Goal: Transaction & Acquisition: Purchase product/service

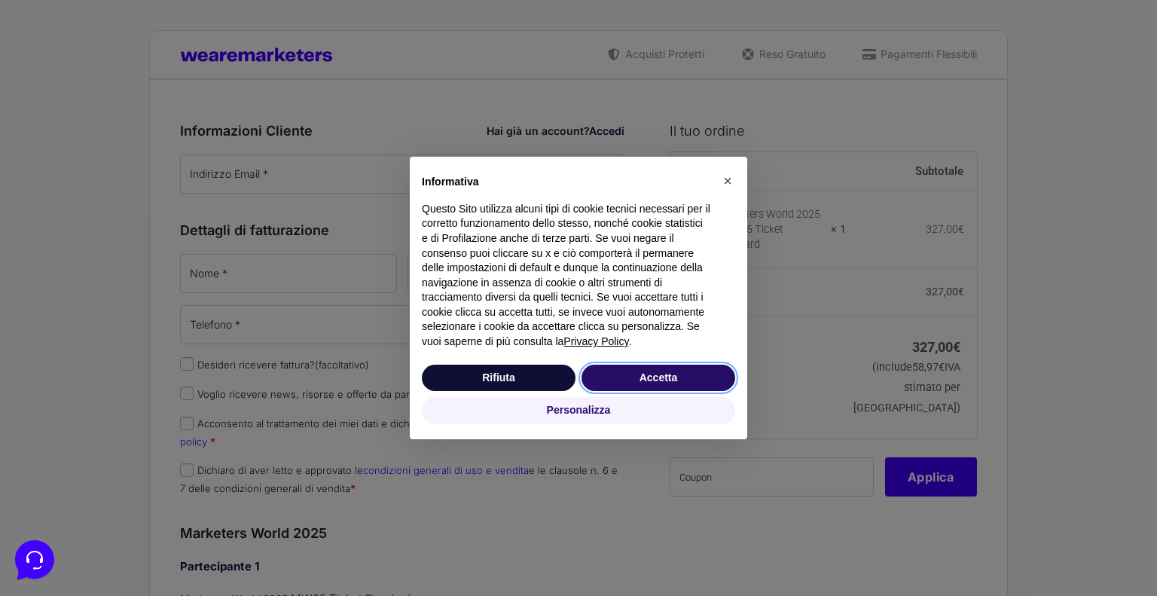
click at [678, 379] on button "Accetta" at bounding box center [658, 377] width 154 height 27
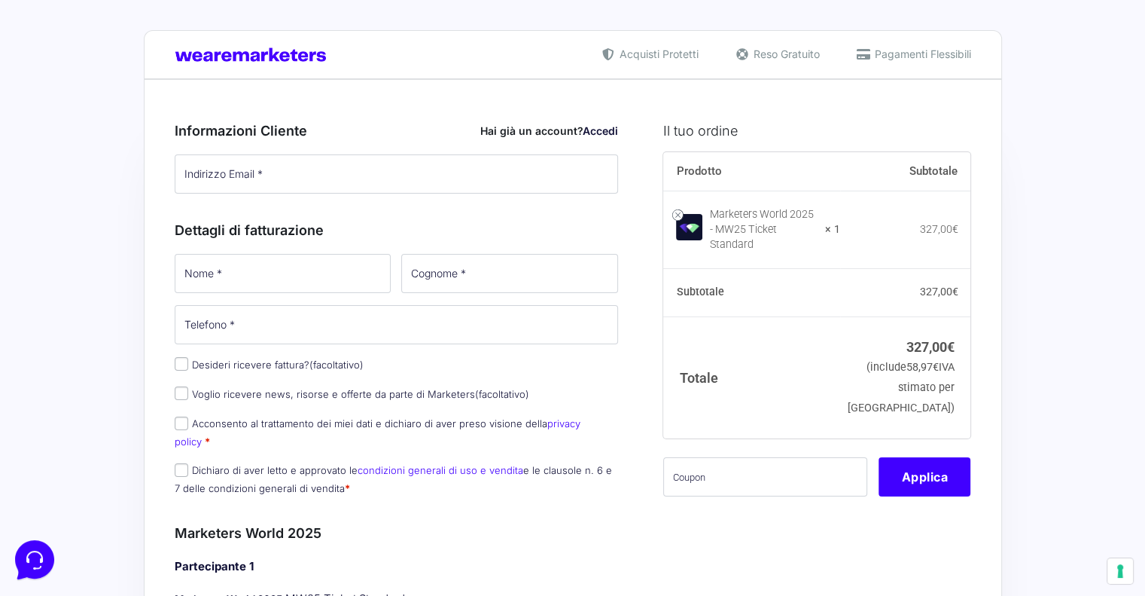
scroll to position [527, 0]
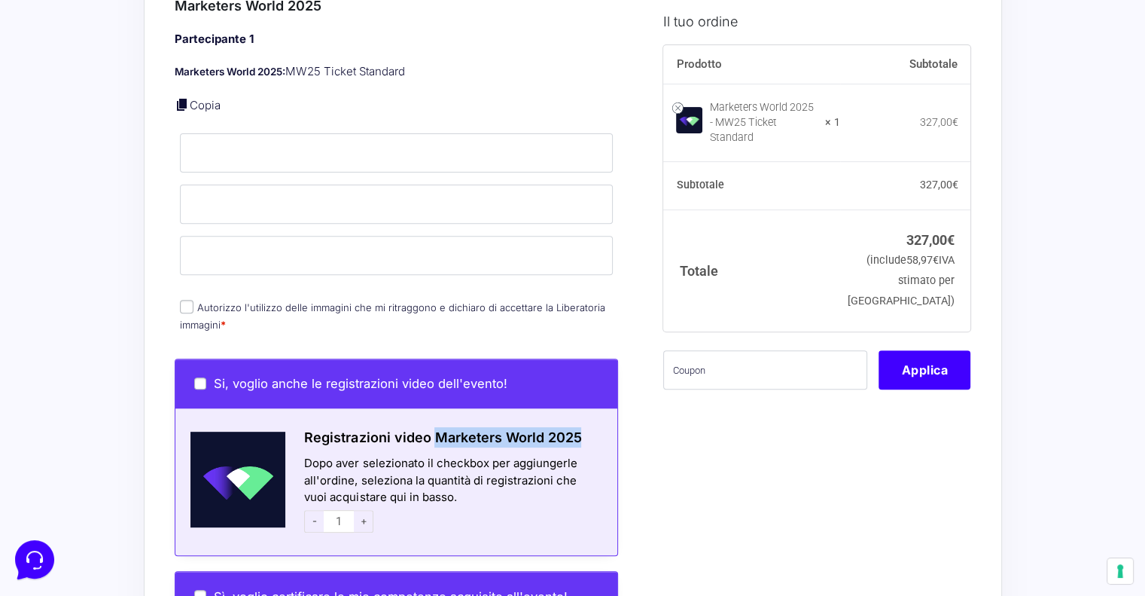
drag, startPoint x: 431, startPoint y: 419, endPoint x: 584, endPoint y: 417, distance: 153.6
click at [584, 427] on div "Registrazioni video Marketers World 2025" at bounding box center [451, 441] width 332 height 28
copy span "Marketers World 2025"
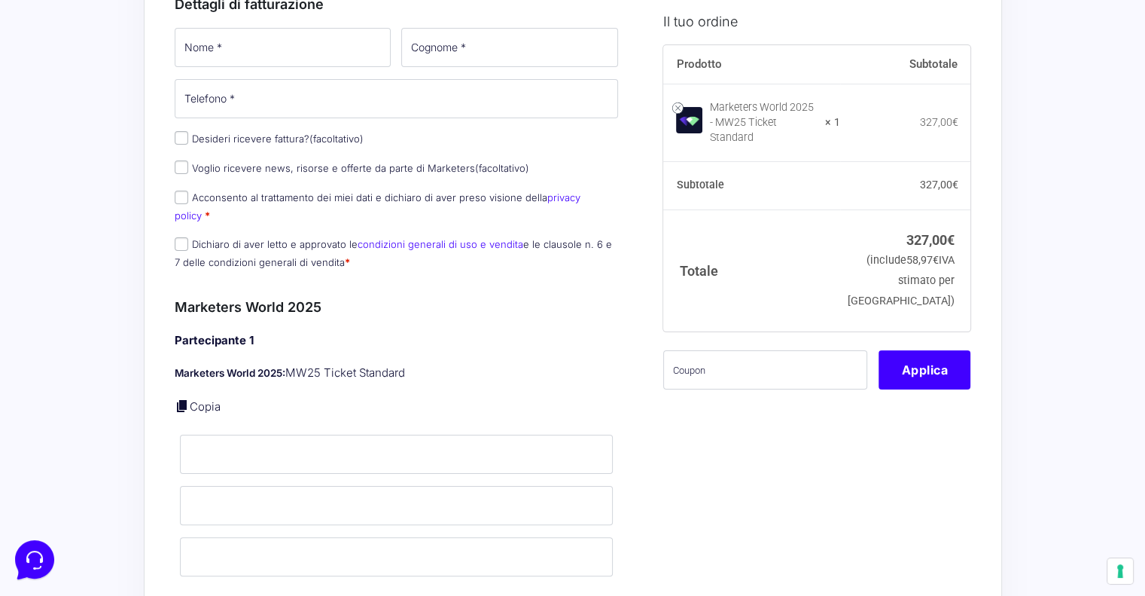
scroll to position [0, 0]
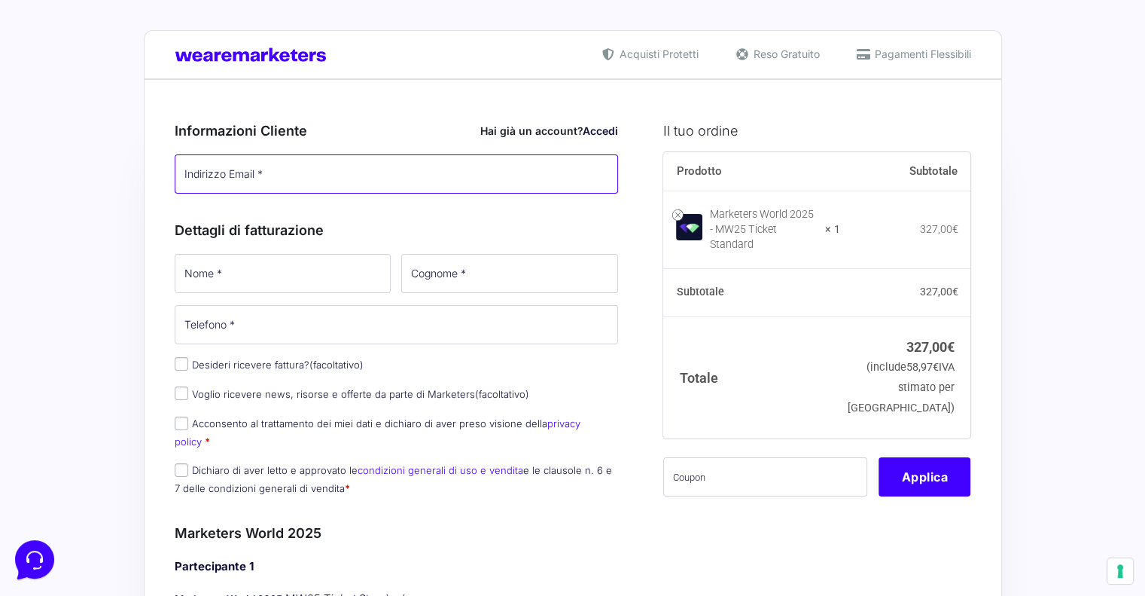
click at [288, 177] on input "Indirizzo Email *" at bounding box center [397, 173] width 444 height 39
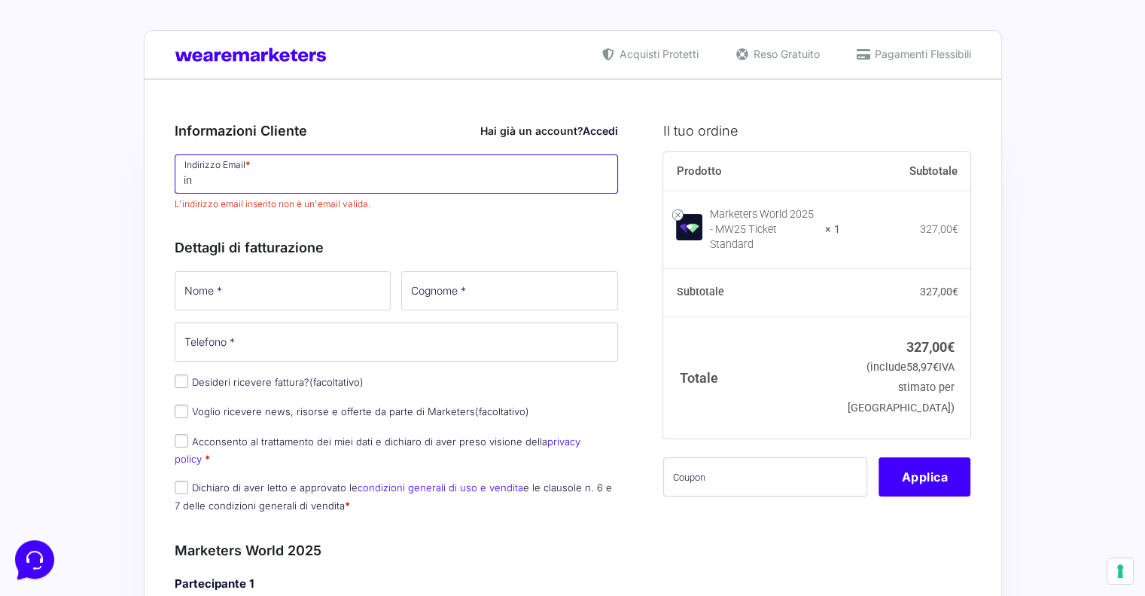
type input "i"
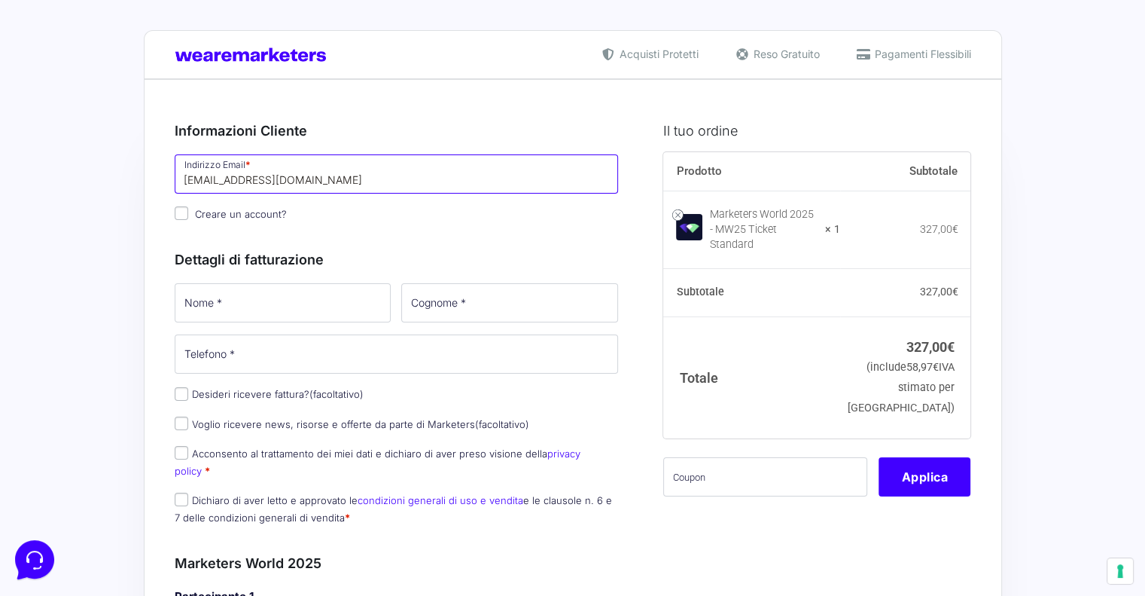
type input "[EMAIL_ADDRESS][DOMAIN_NAME]"
click at [212, 300] on input "Nome *" at bounding box center [283, 302] width 217 height 39
type input "[PERSON_NAME]"
type input "Timone"
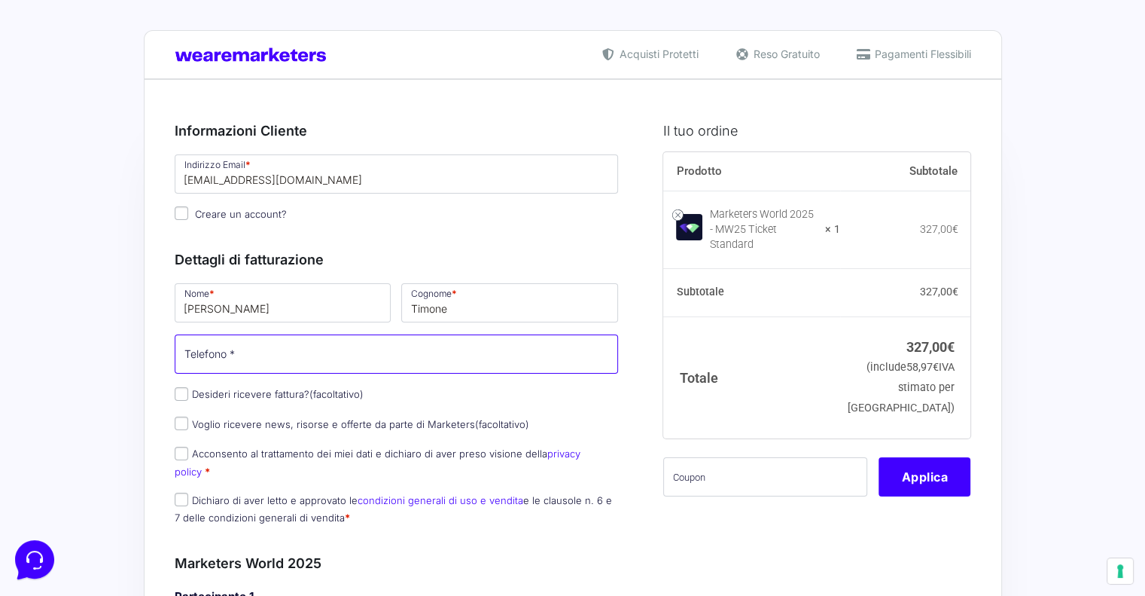
click at [309, 366] on input "Telefono *" at bounding box center [397, 353] width 444 height 39
type input "3911004805"
click at [181, 394] on input "Desideri ricevere fattura? (facoltativo)" at bounding box center [182, 394] width 14 height 14
checkbox input "true"
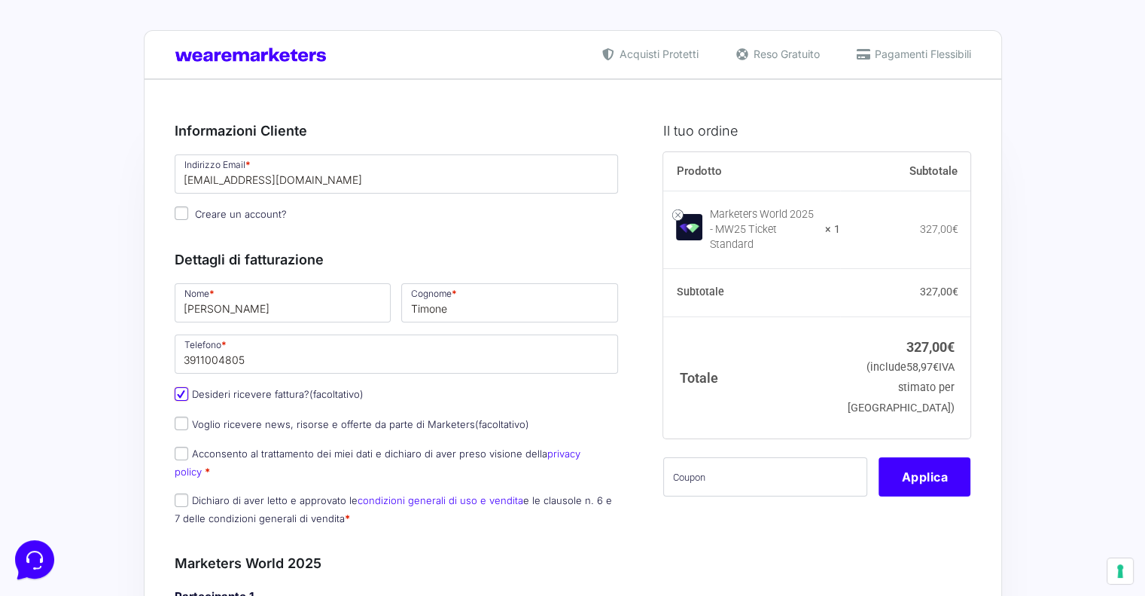
select select "IT"
type input "0000000"
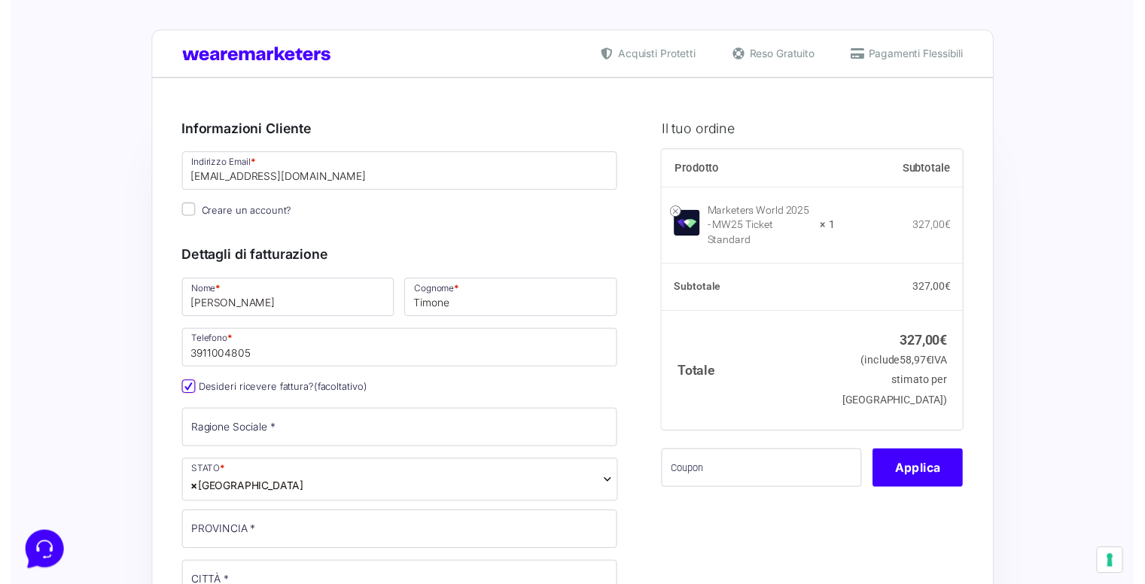
scroll to position [226, 0]
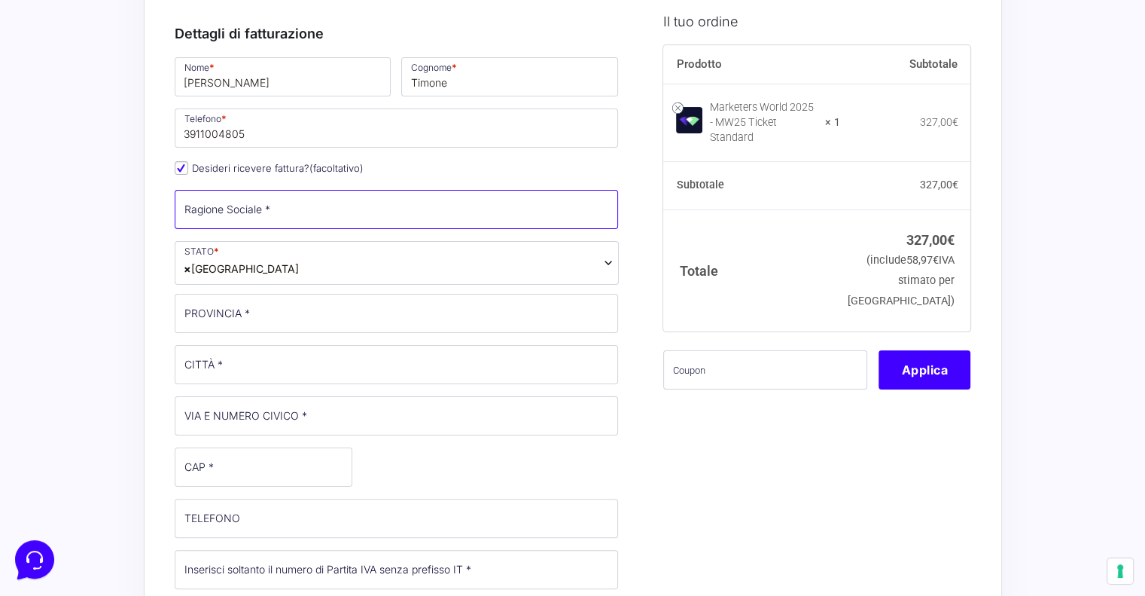
click at [230, 216] on input "Ragione Sociale *" at bounding box center [397, 209] width 444 height 39
type input "T"
type input "DR. TI"
drag, startPoint x: 214, startPoint y: 214, endPoint x: 173, endPoint y: 209, distance: 40.9
click at [173, 209] on p "Ragione Sociale * DR. TI" at bounding box center [396, 209] width 455 height 44
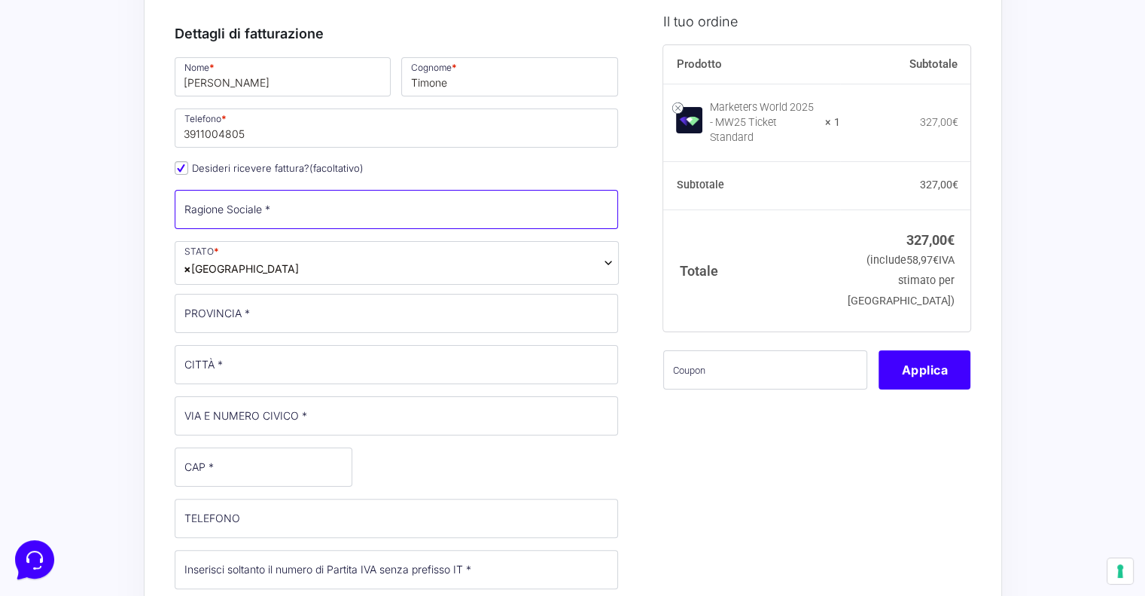
paste input "TIMONE DR. [PERSON_NAME]"
type input "TIMONE DR. [PERSON_NAME]"
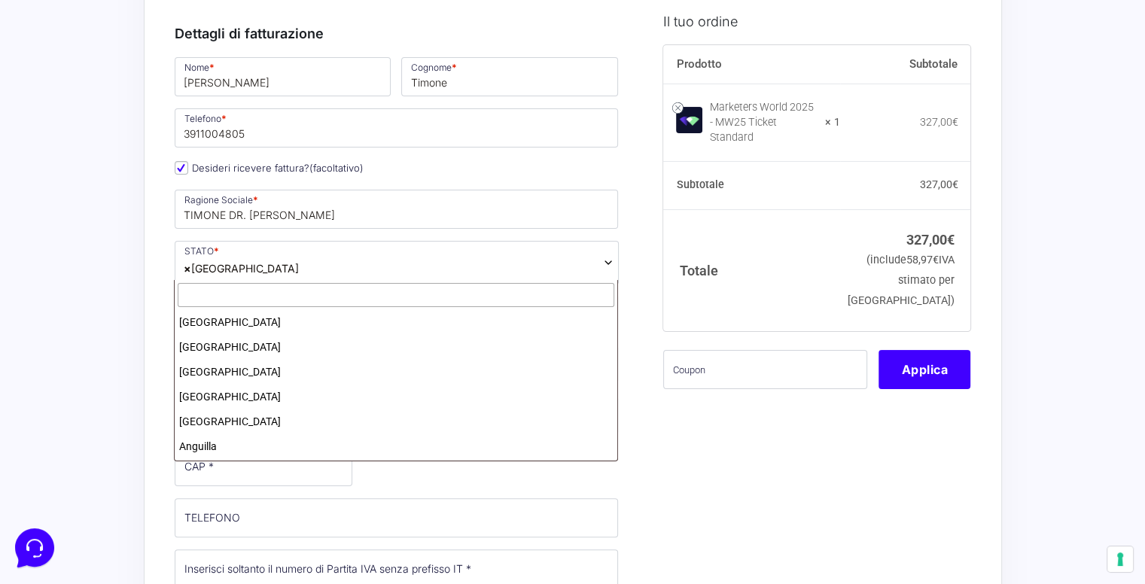
click at [258, 267] on span "× [GEOGRAPHIC_DATA]" at bounding box center [397, 263] width 444 height 44
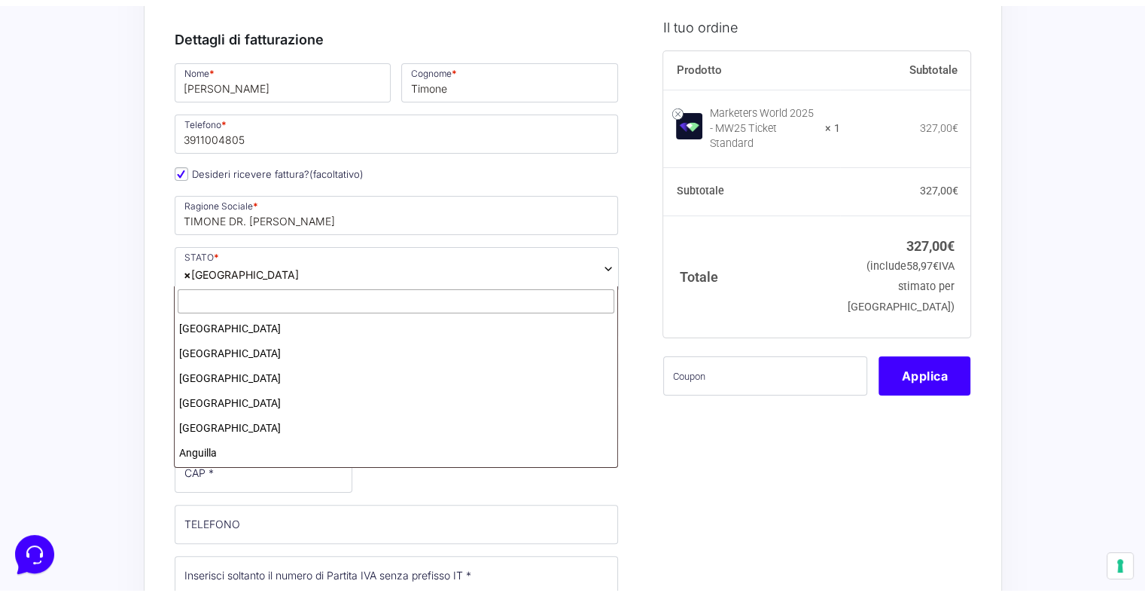
scroll to position [2858, 0]
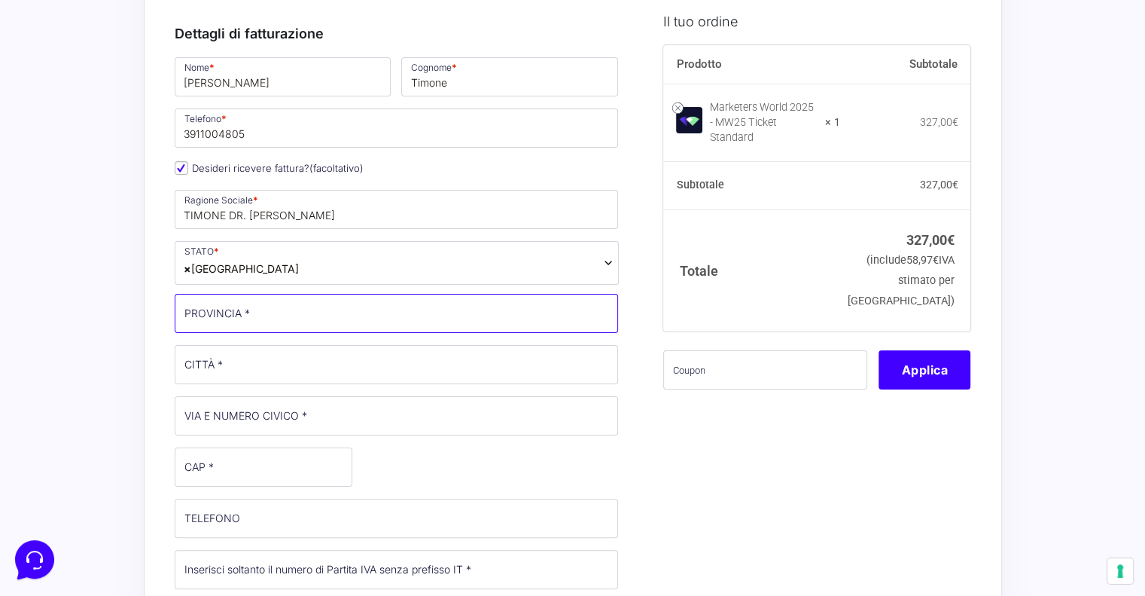
click at [234, 312] on input "PROVINCIA *" at bounding box center [397, 313] width 444 height 39
type input "[GEOGRAPHIC_DATA]"
click at [229, 371] on input "CITTÀ *" at bounding box center [397, 364] width 444 height 39
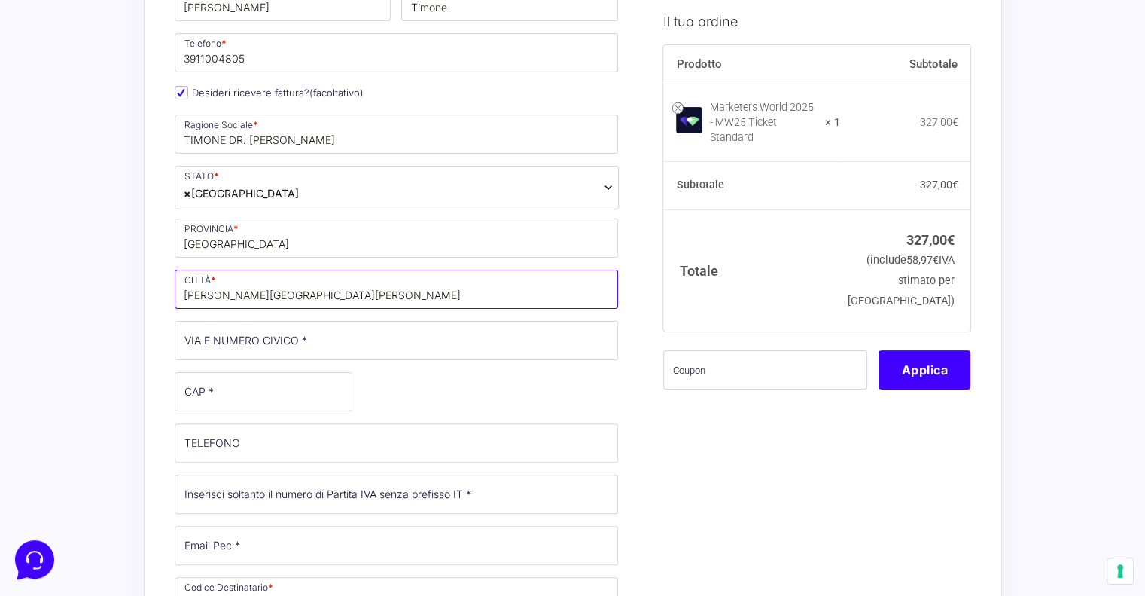
scroll to position [377, 0]
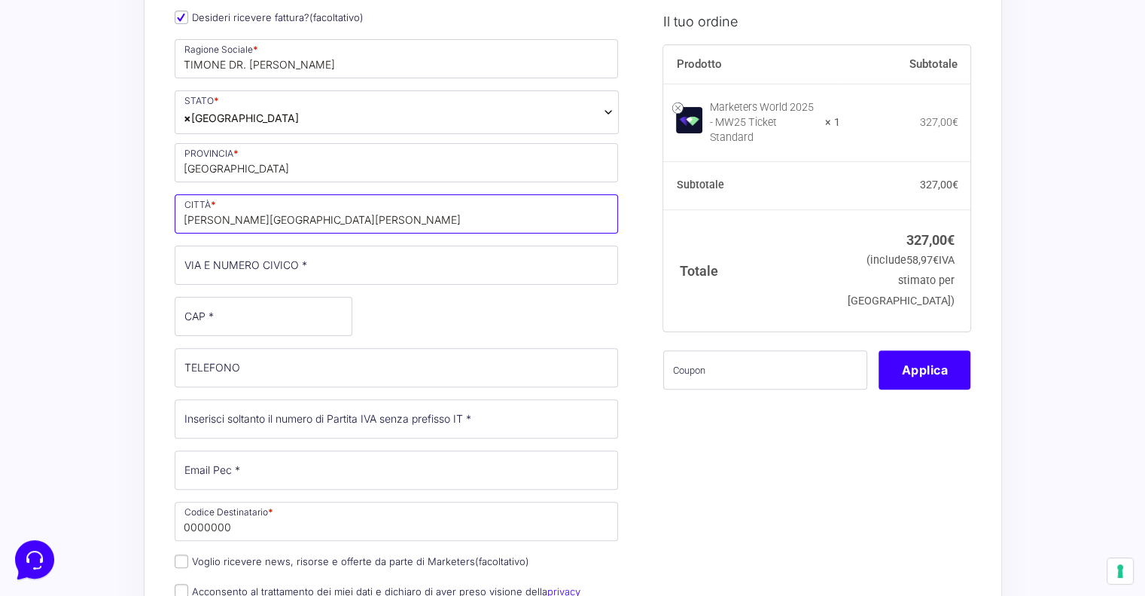
type input "[PERSON_NAME][GEOGRAPHIC_DATA][PERSON_NAME]"
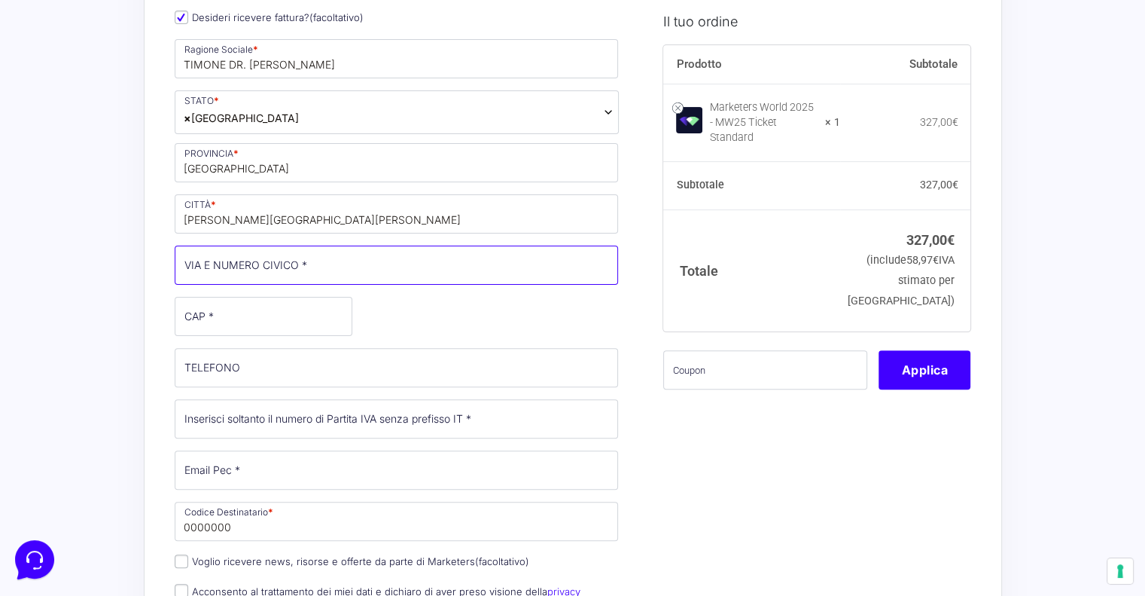
click at [256, 272] on input "VIA E NUMERO CIVICO *" at bounding box center [397, 264] width 444 height 39
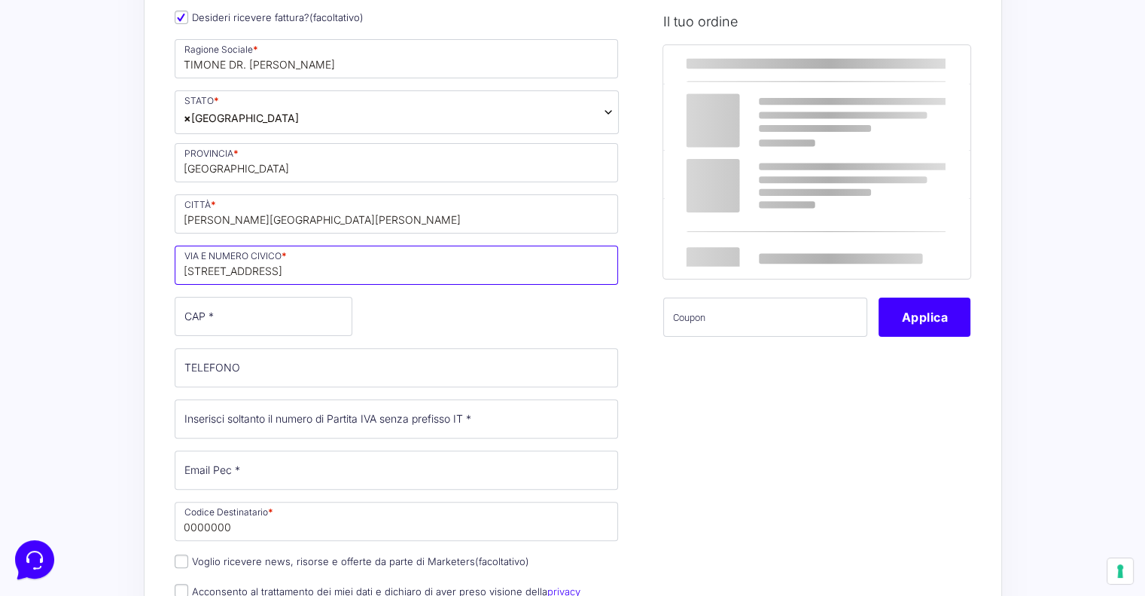
type input "[STREET_ADDRESS]"
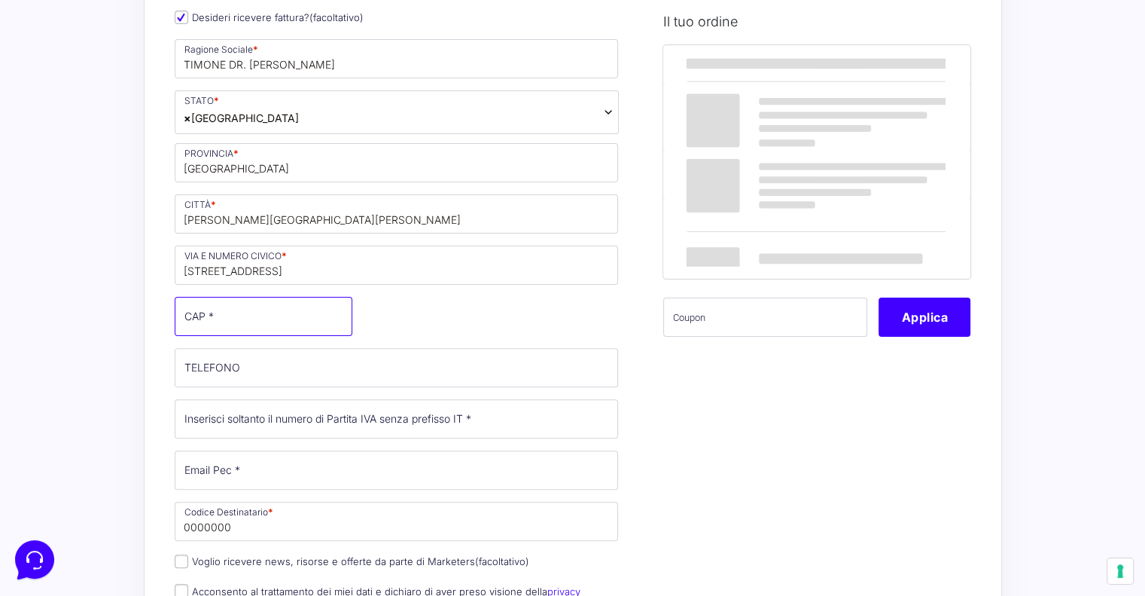
click at [245, 322] on input "CAP *" at bounding box center [264, 316] width 178 height 39
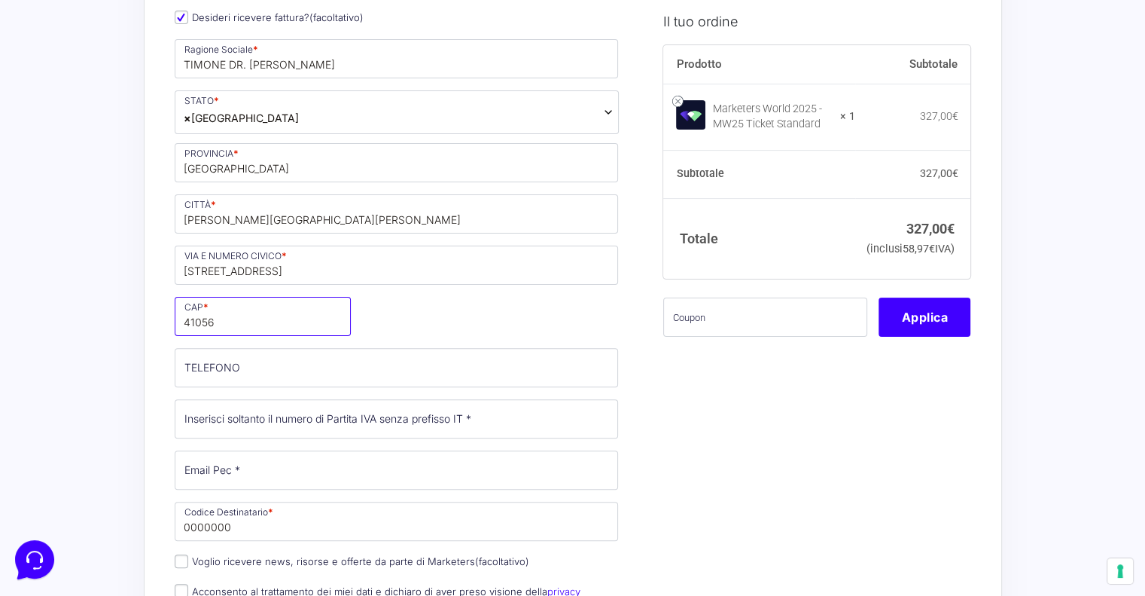
type input "41056"
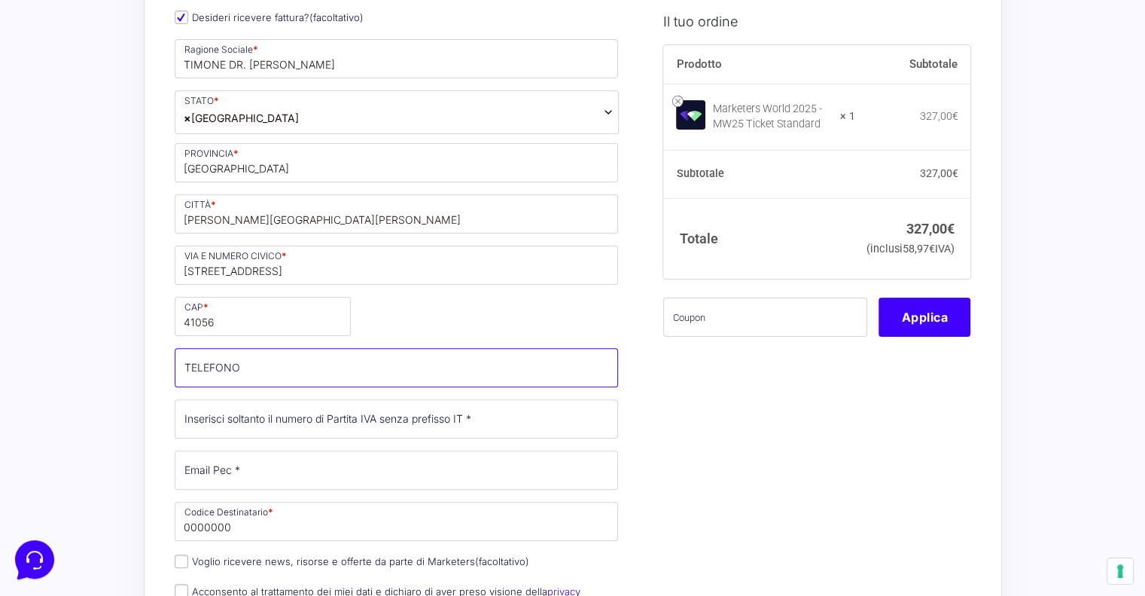
click at [245, 367] on input "TELEFONO (facoltativo)" at bounding box center [397, 367] width 444 height 39
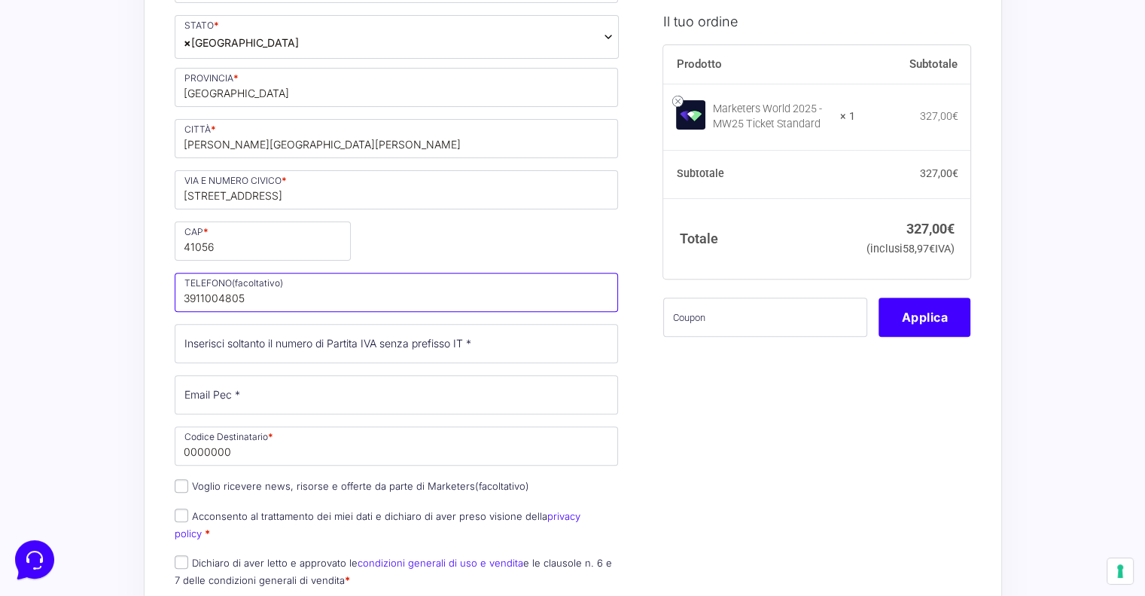
scroll to position [527, 0]
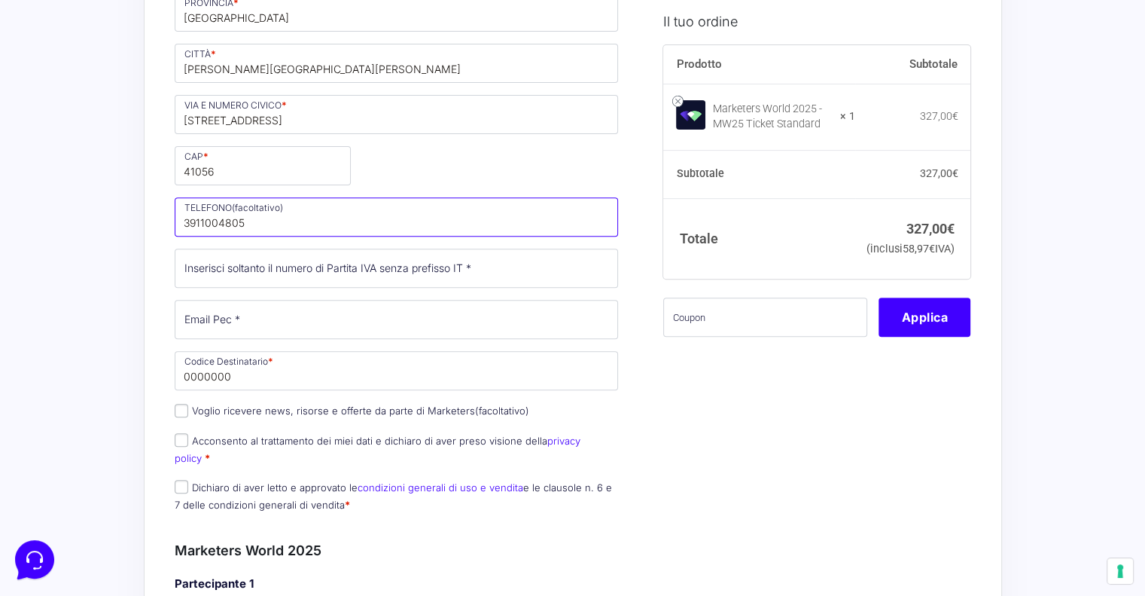
type input "3911004805"
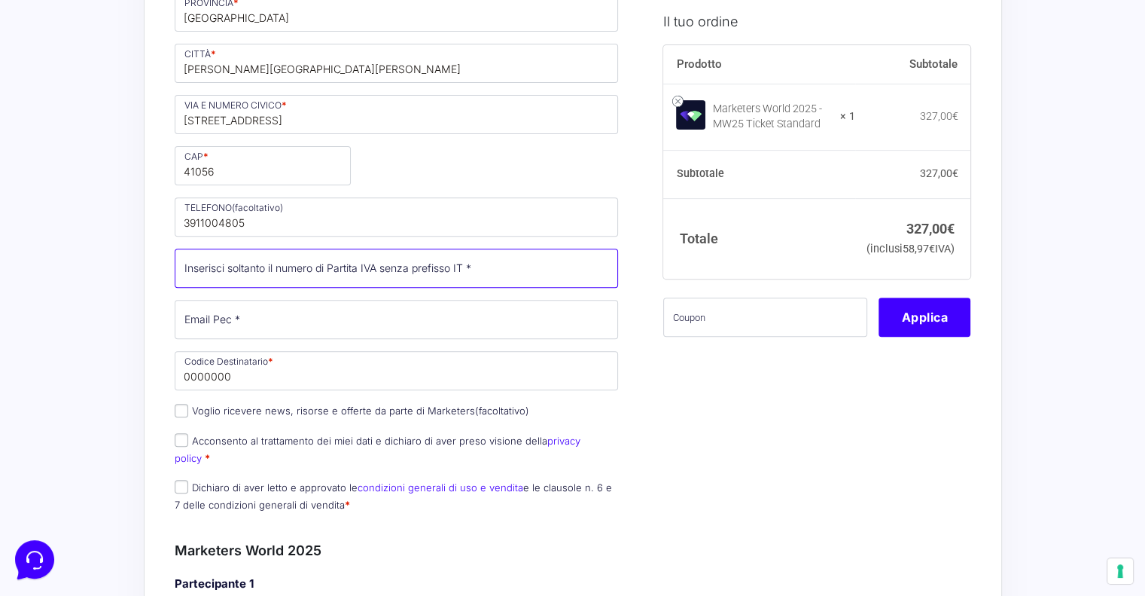
click at [214, 265] on input "Partita Iva *" at bounding box center [397, 267] width 444 height 39
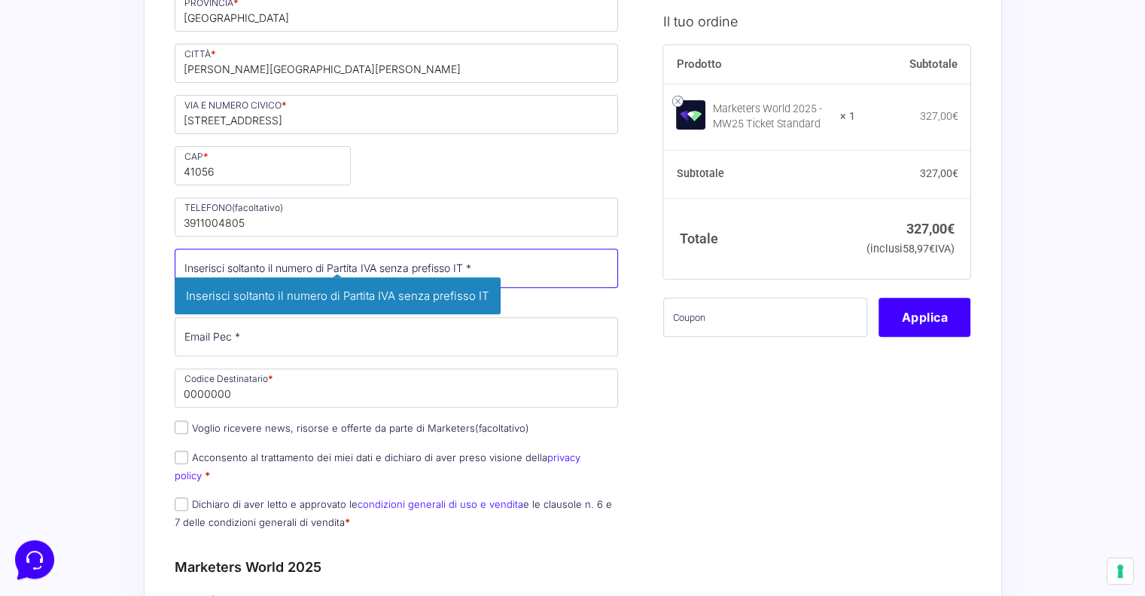
paste input "IT031507808"
click at [191, 273] on input "IT031507808" at bounding box center [397, 267] width 444 height 39
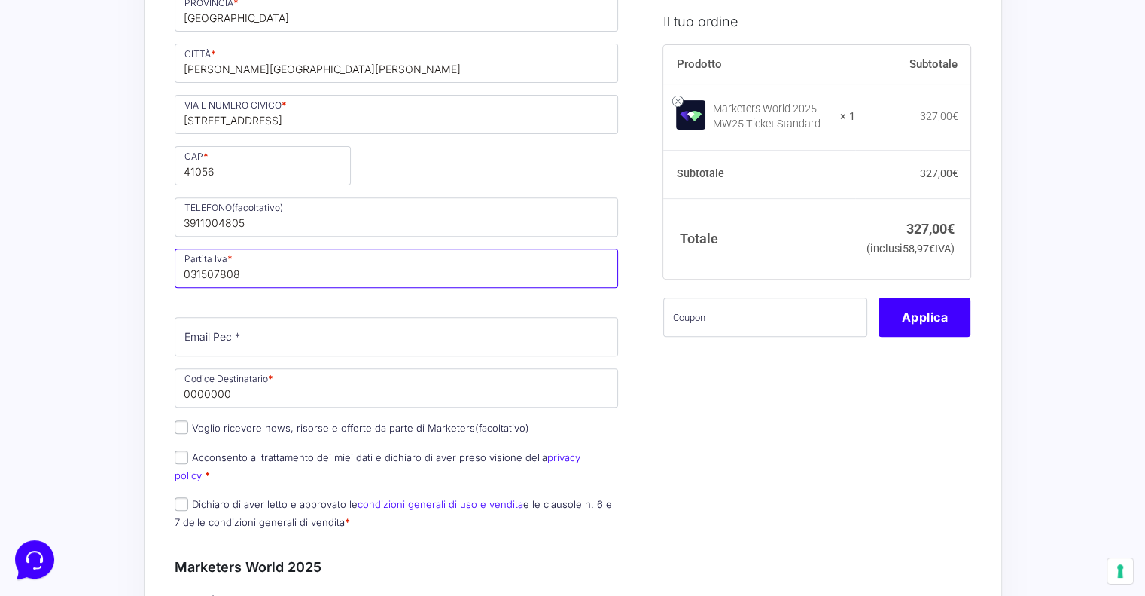
click at [257, 276] on input "031507808" at bounding box center [397, 267] width 444 height 39
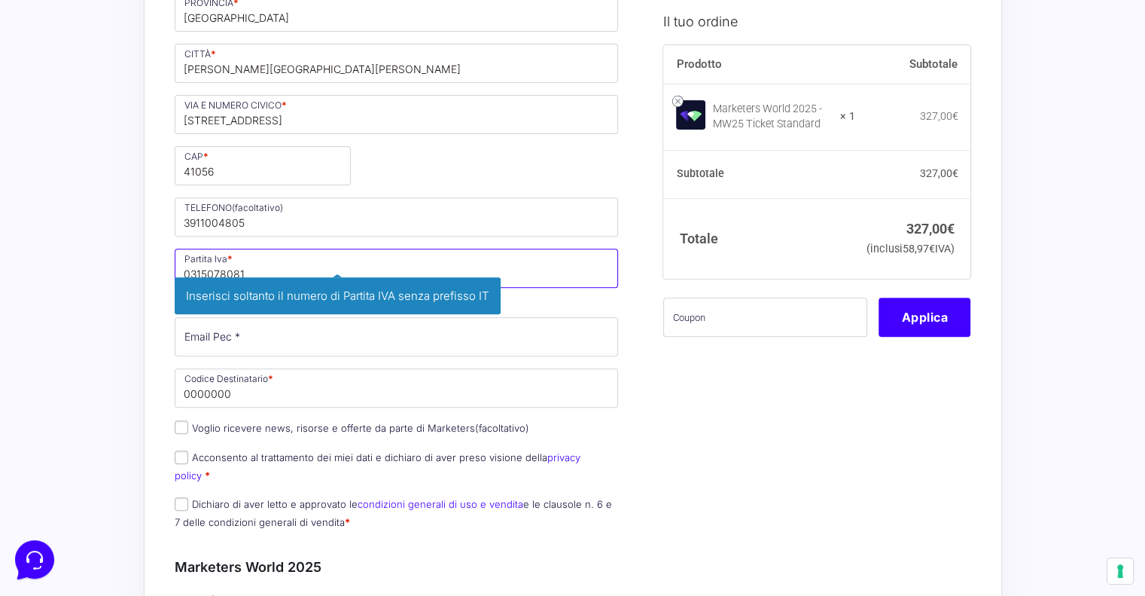
type input "0315078081"
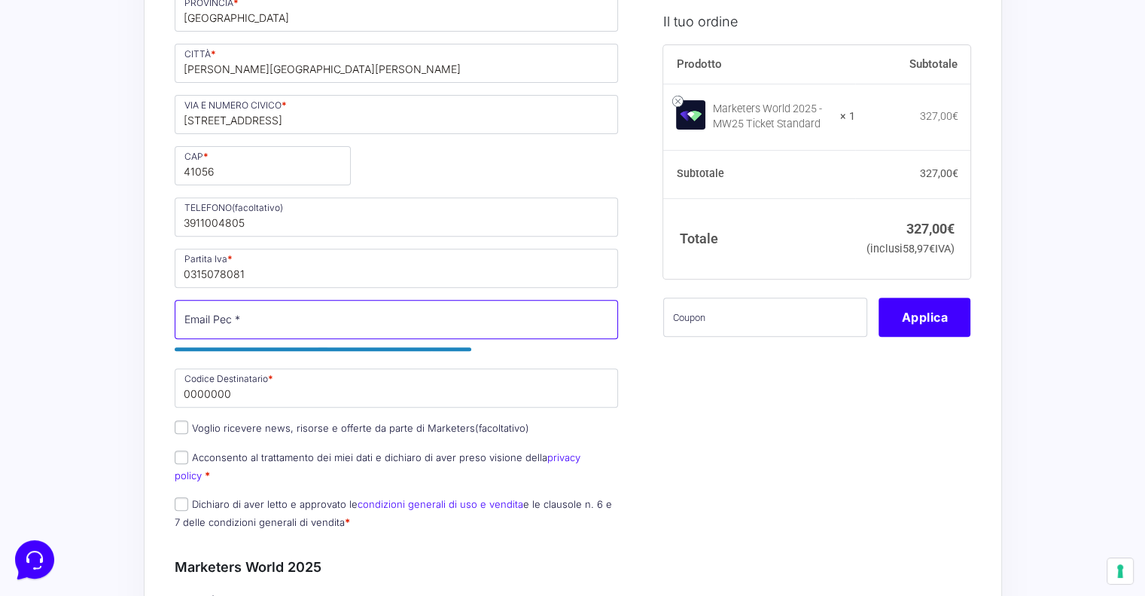
click at [279, 318] on input "Email Pec *" at bounding box center [397, 319] width 444 height 39
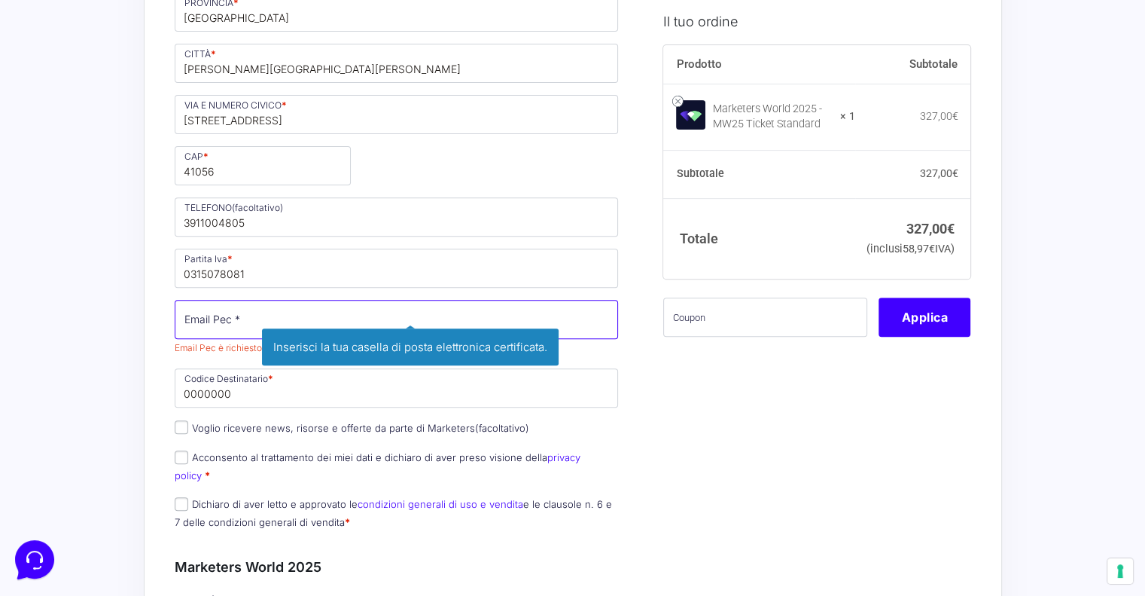
click at [240, 318] on input "Email Pec *" at bounding box center [397, 319] width 444 height 39
type input "[PERSON_NAME][EMAIL_ADDRESS][DOMAIN_NAME]"
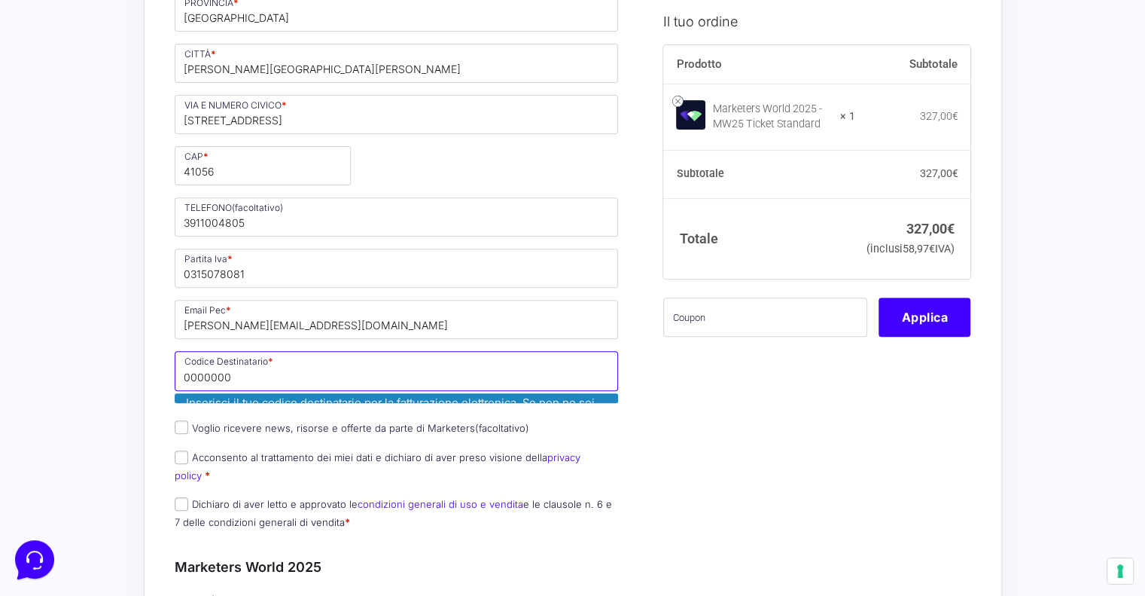
click at [230, 370] on input "0000000" at bounding box center [397, 370] width 444 height 39
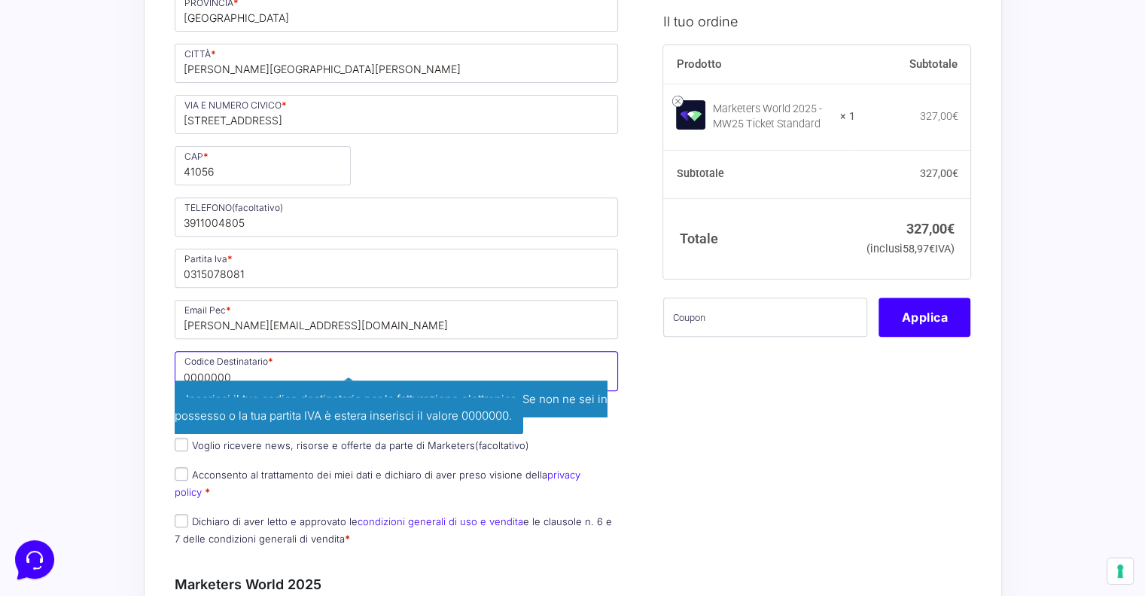
drag, startPoint x: 239, startPoint y: 366, endPoint x: 179, endPoint y: 364, distance: 60.3
click at [179, 364] on input "0000000" at bounding box center [397, 370] width 444 height 39
type input "M5UXCR1"
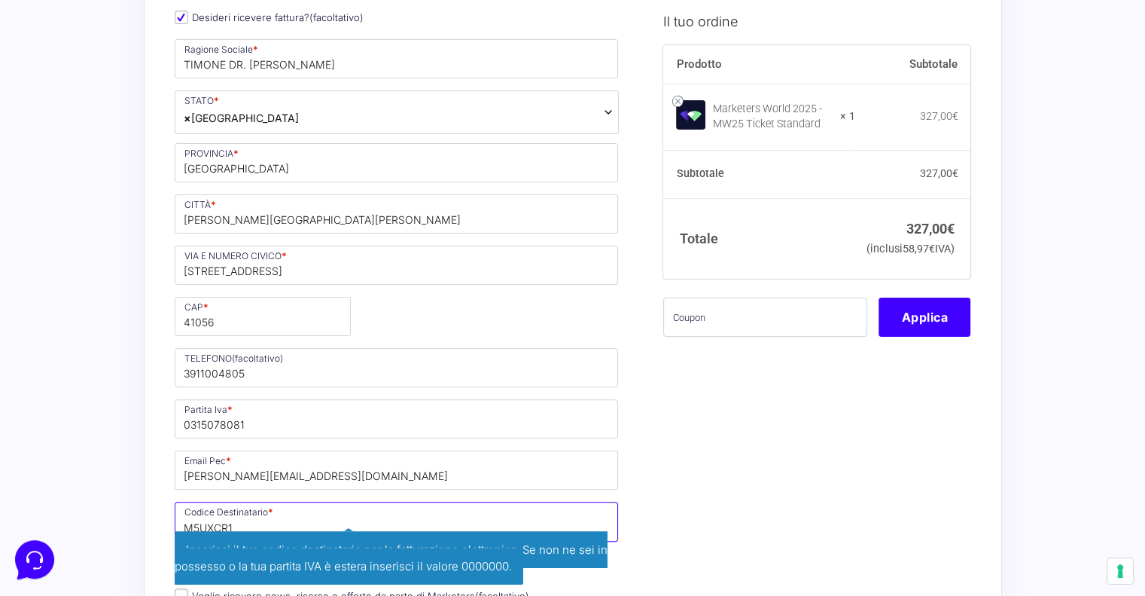
scroll to position [678, 0]
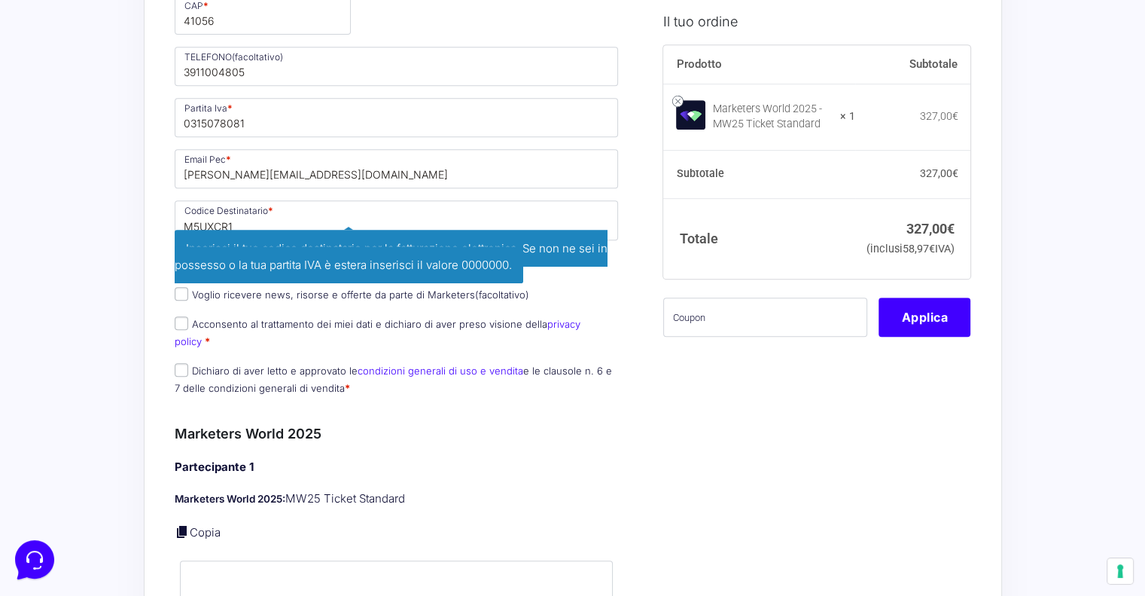
click at [78, 221] on div "Acquisti Protetti Reso Gratuito Pagamenti Flessibili Riepilogo Ordine 327,00 € …" at bounding box center [572, 566] width 1145 height 2489
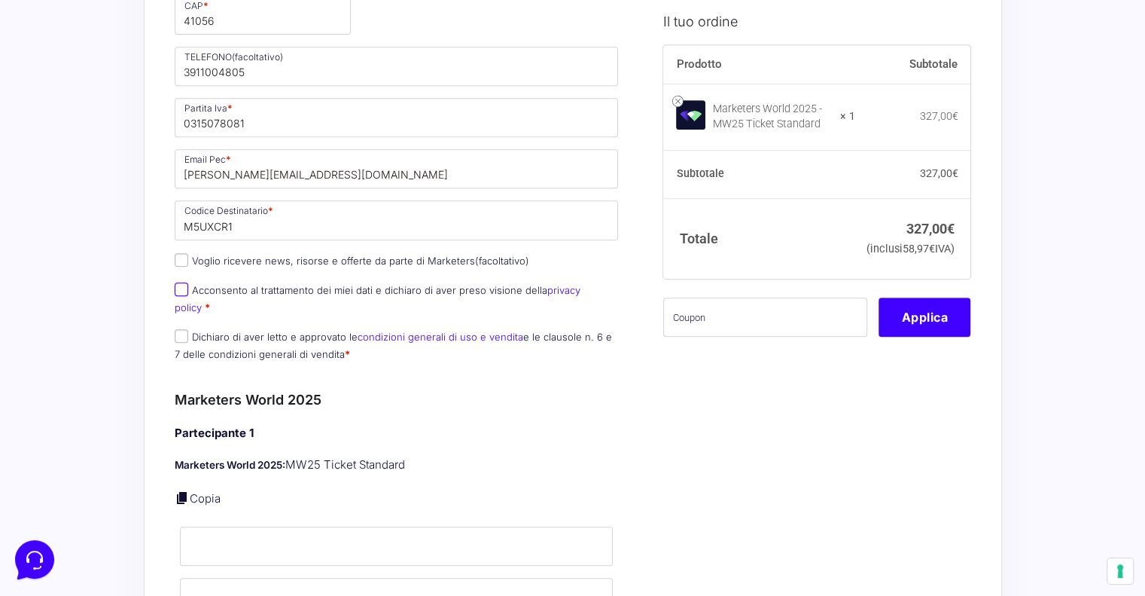
click at [184, 288] on input "Acconsento al trattamento dei miei dati e dichiaro di aver preso visione della …" at bounding box center [182, 289] width 14 height 14
checkbox input "true"
click at [179, 329] on input "Dichiaro di aver letto e approvato le condizioni generali di uso e vendita e le…" at bounding box center [182, 336] width 14 height 14
checkbox input "true"
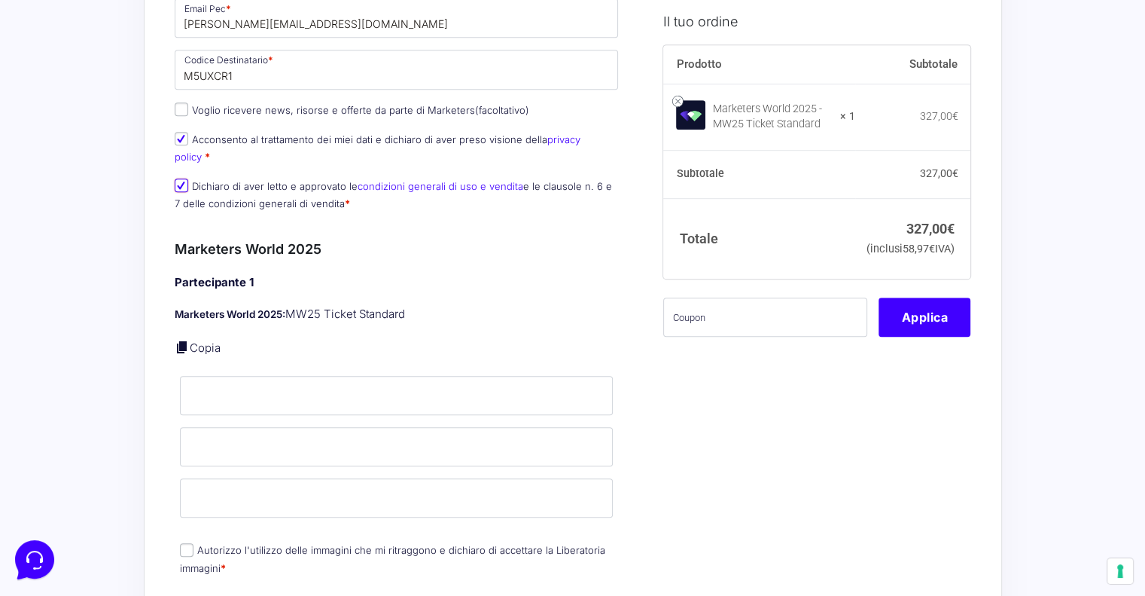
scroll to position [904, 0]
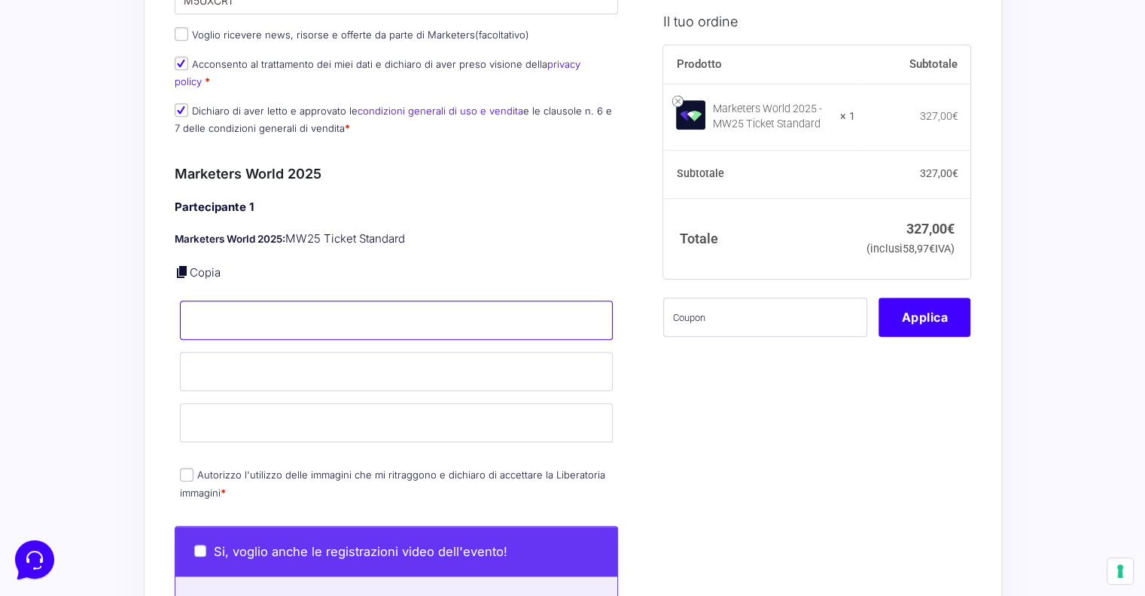
click at [235, 302] on input "Nome *" at bounding box center [397, 319] width 434 height 39
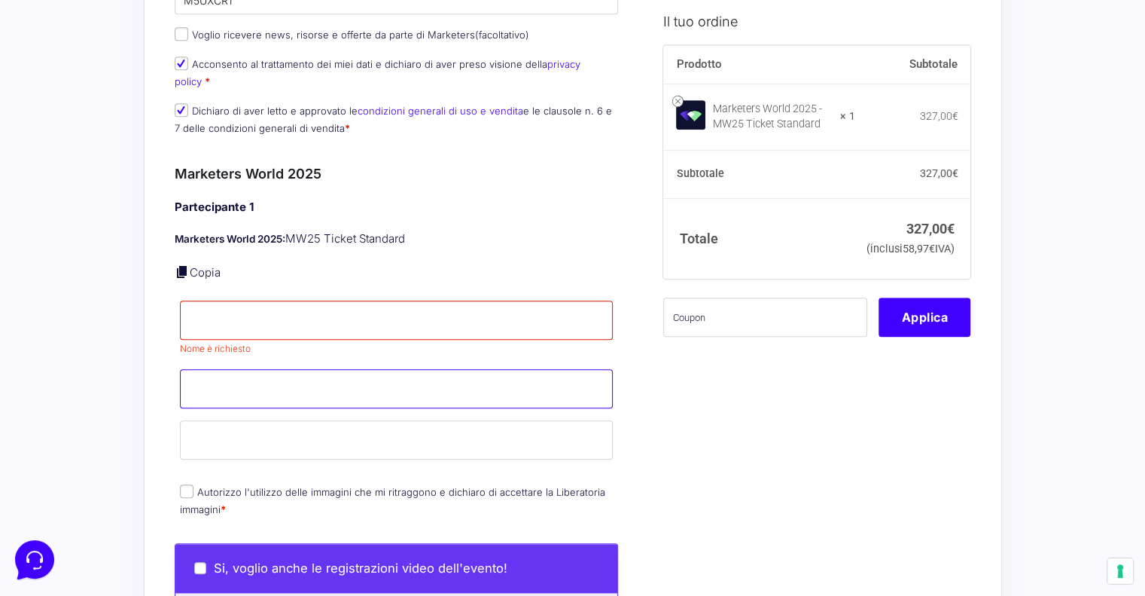
click at [226, 343] on div "Partecipante 1 Marketers World 2025: MW25 Ticket Standard Copia Nome * Nome è r…" at bounding box center [397, 360] width 444 height 322
click at [215, 369] on input "Cognome *" at bounding box center [397, 388] width 434 height 39
click at [215, 378] on input "Cognome *" at bounding box center [397, 388] width 434 height 39
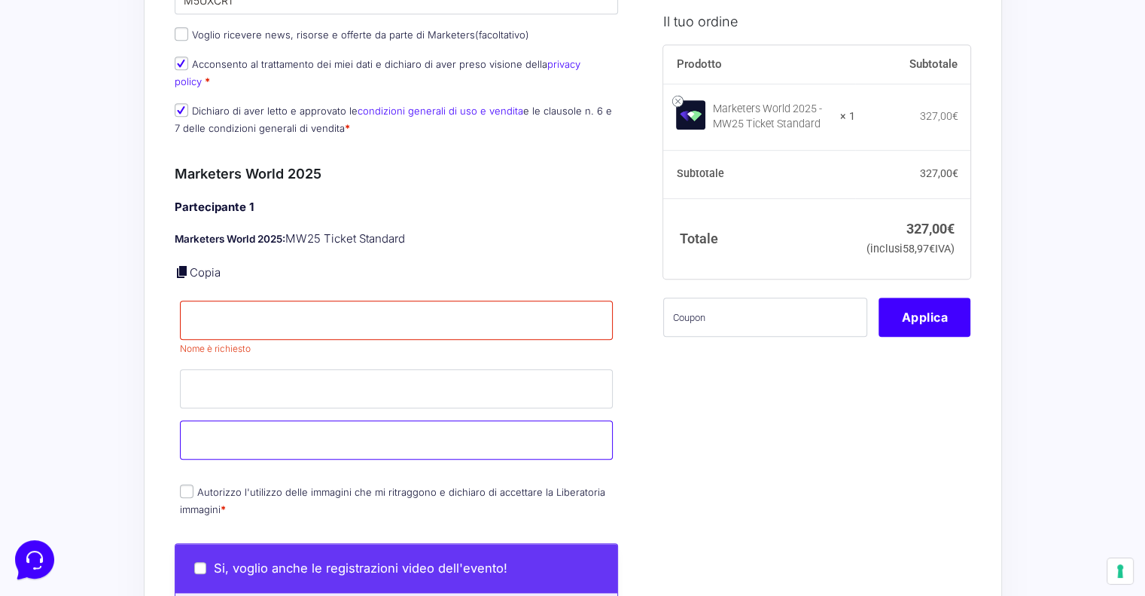
click at [213, 421] on input "Email *" at bounding box center [397, 439] width 434 height 39
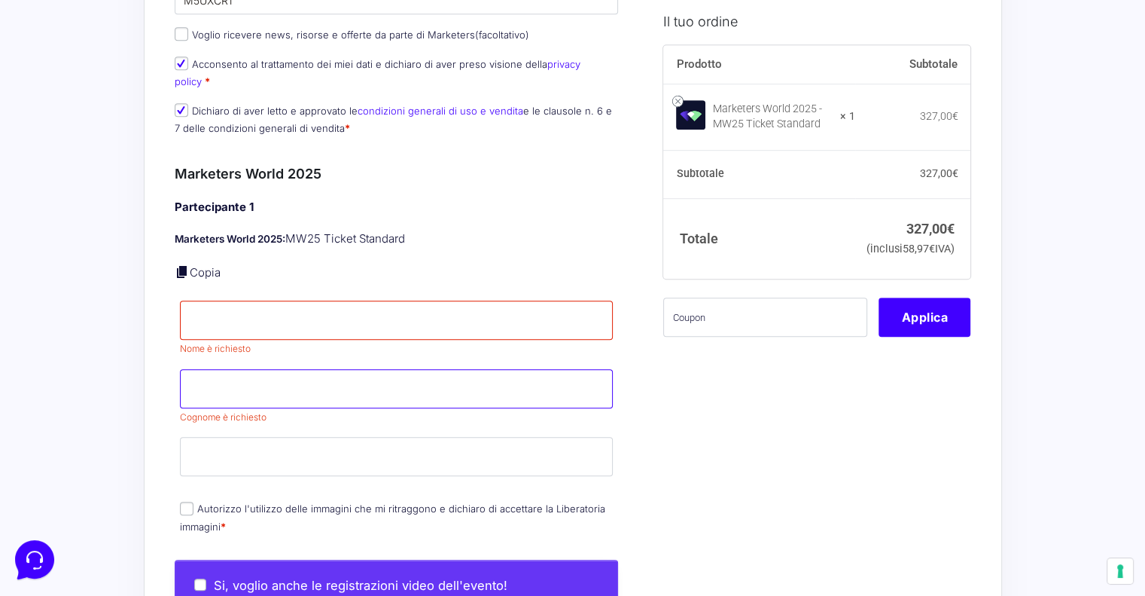
click at [221, 370] on input "Cognome *" at bounding box center [397, 388] width 434 height 39
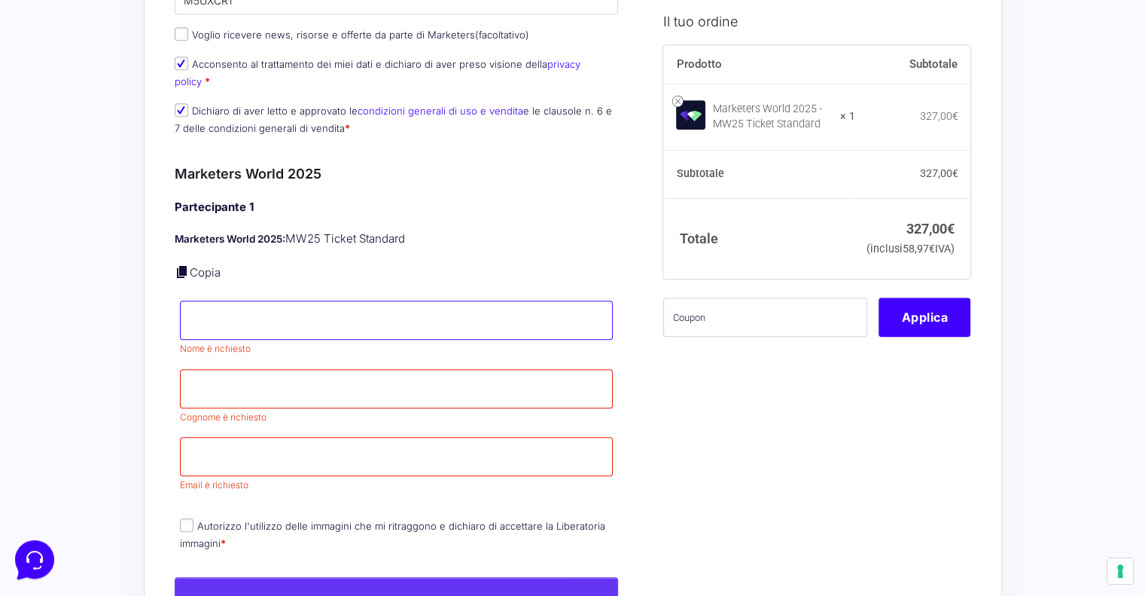
click at [226, 300] on input "Nome *" at bounding box center [397, 319] width 434 height 39
type input "[PERSON_NAME]"
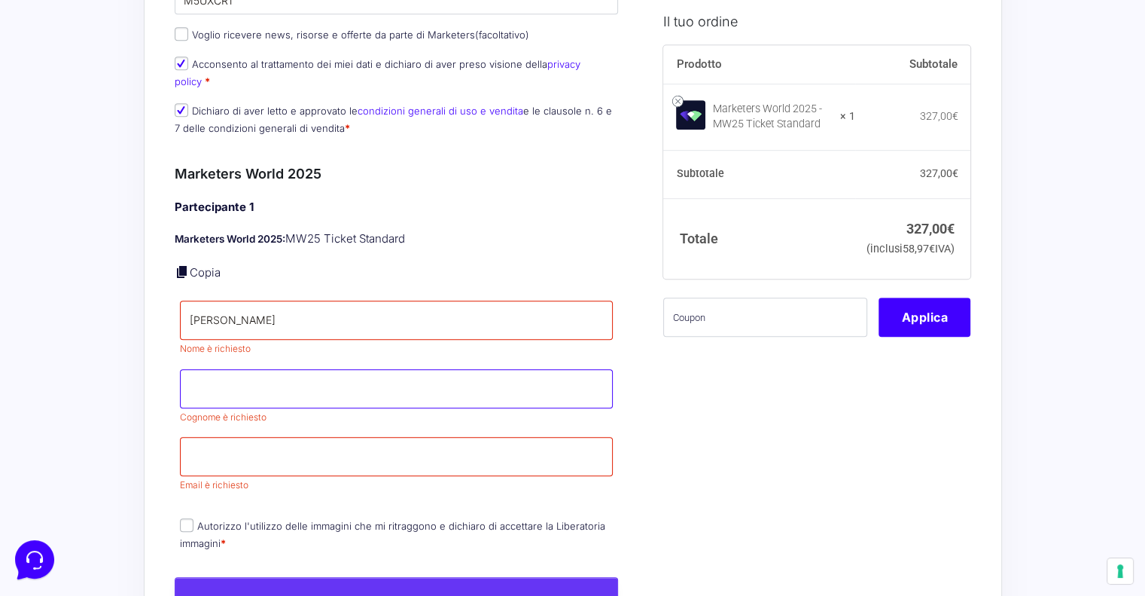
type input "Timone"
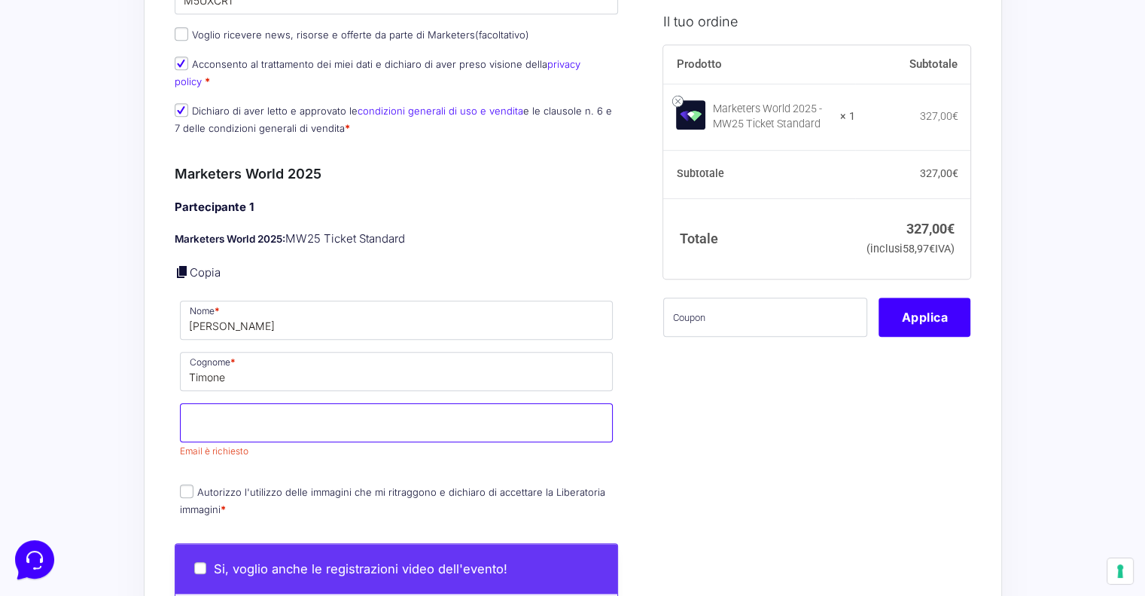
click at [269, 403] on input "Email *" at bounding box center [397, 422] width 434 height 39
type input "[EMAIL_ADDRESS][DOMAIN_NAME]"
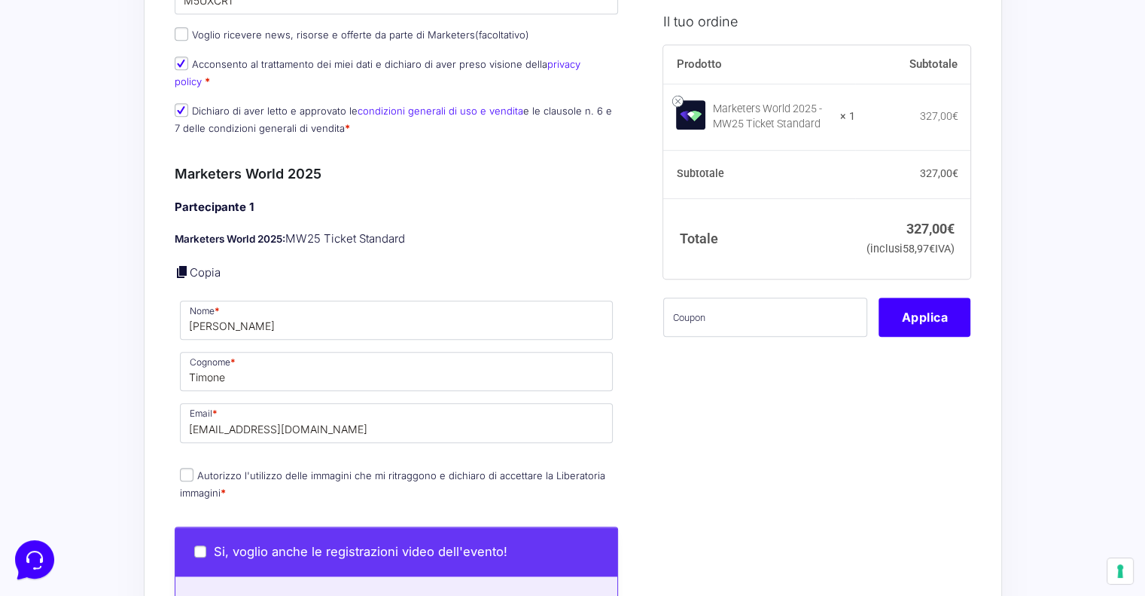
click at [166, 374] on div "Riepilogo Ordine 327,00 € Prodotto Subtotale Marketers World 2025 - MW25 Ticket…" at bounding box center [573, 324] width 858 height 2299
click at [184, 468] on input "Autorizzo l'utilizzo delle immagini che mi ritraggono e dichiaro di accettare l…" at bounding box center [187, 475] width 14 height 14
checkbox input "true"
click at [751, 428] on div "Il tuo ordine Prodotto Subtotale Marketers World 2025 - MW25 Ticket Standard × …" at bounding box center [811, 318] width 319 height 2237
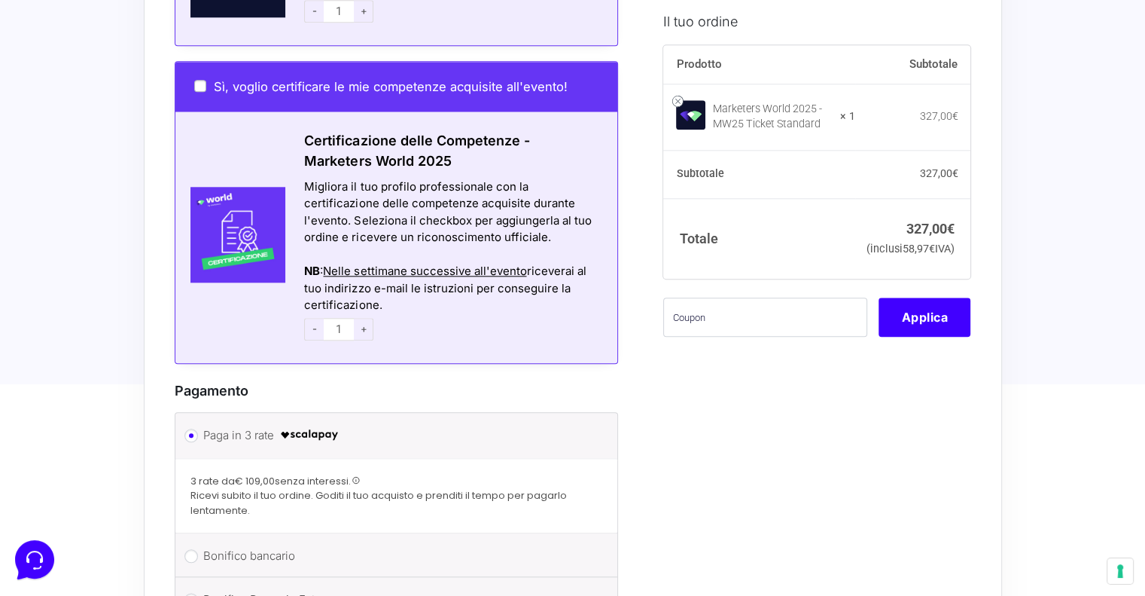
scroll to position [1431, 0]
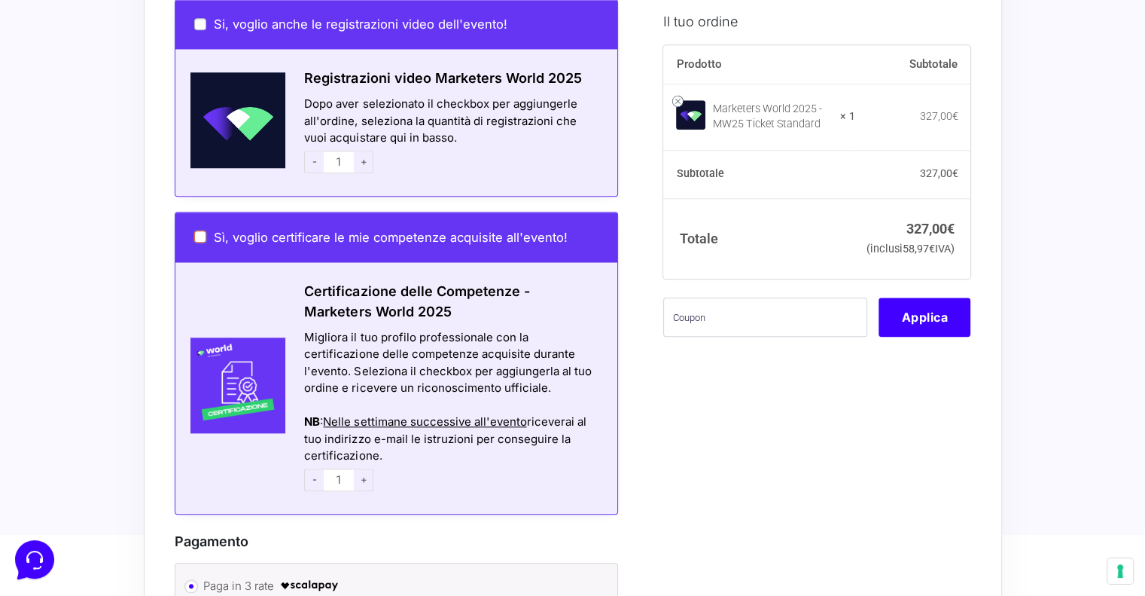
click at [200, 230] on input "Sì, voglio certificare le mie competenze acquisite all'evento!" at bounding box center [200, 236] width 12 height 12
checkbox input "true"
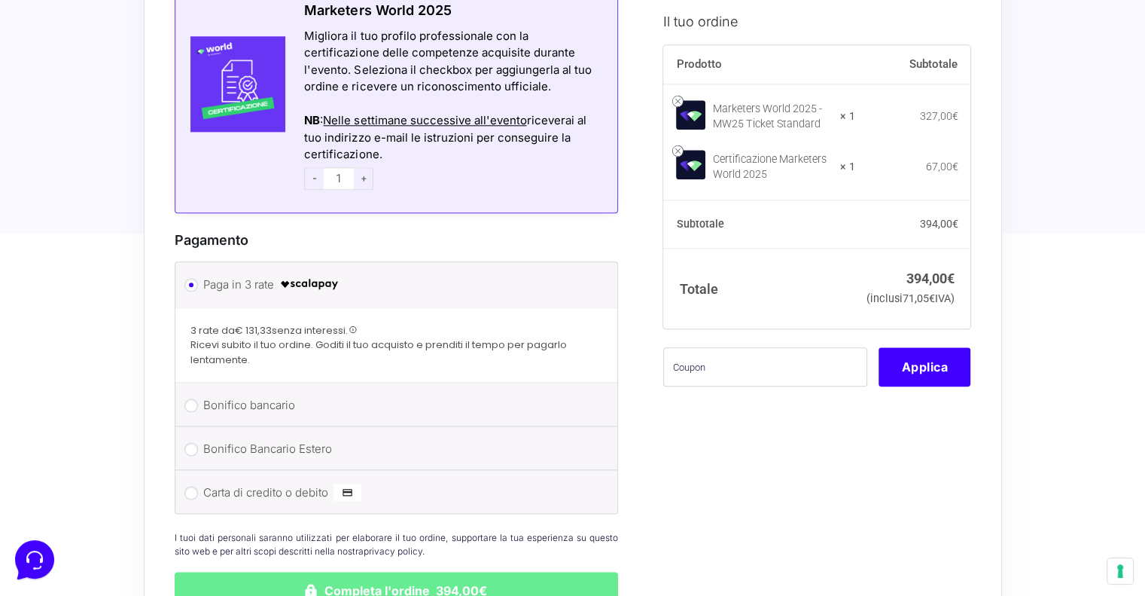
scroll to position [1807, 0]
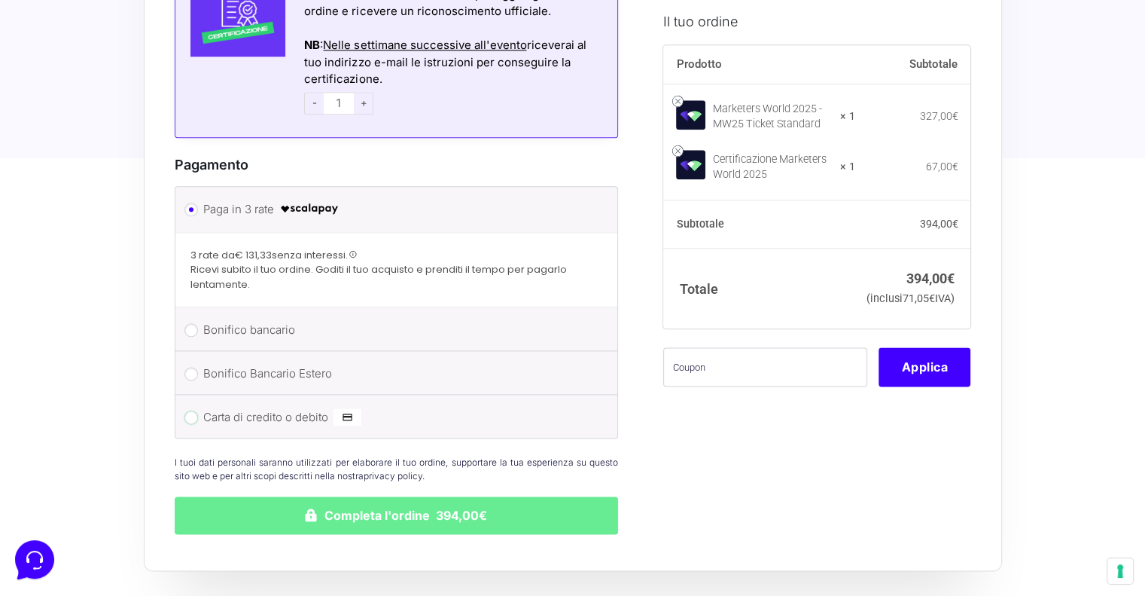
click at [189, 410] on input "Carta di credito o debito" at bounding box center [191, 417] width 14 height 14
radio input "true"
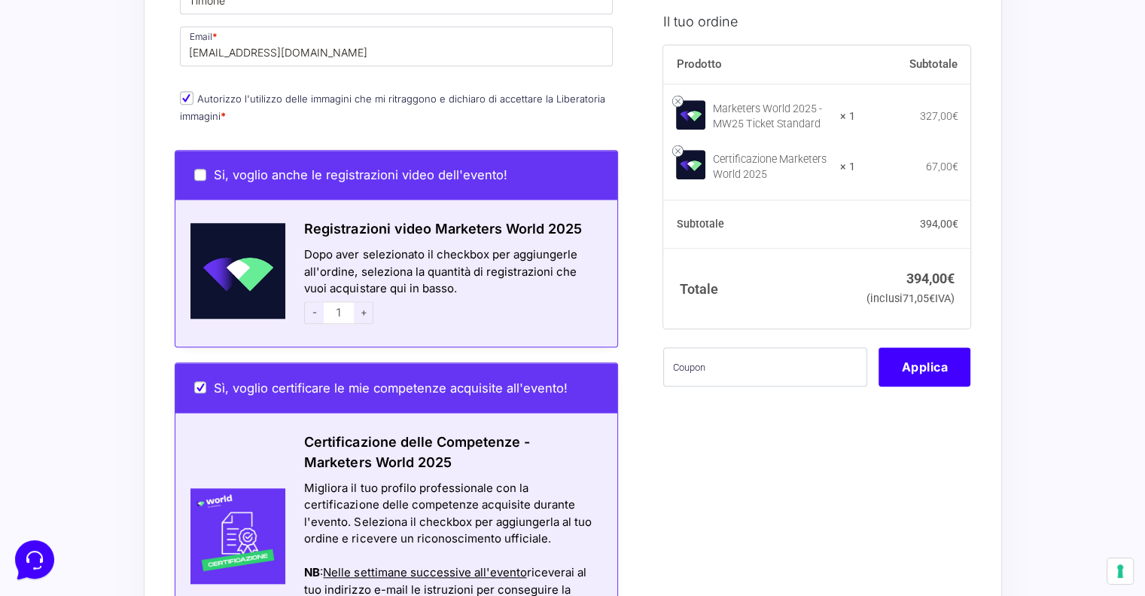
scroll to position [1355, 0]
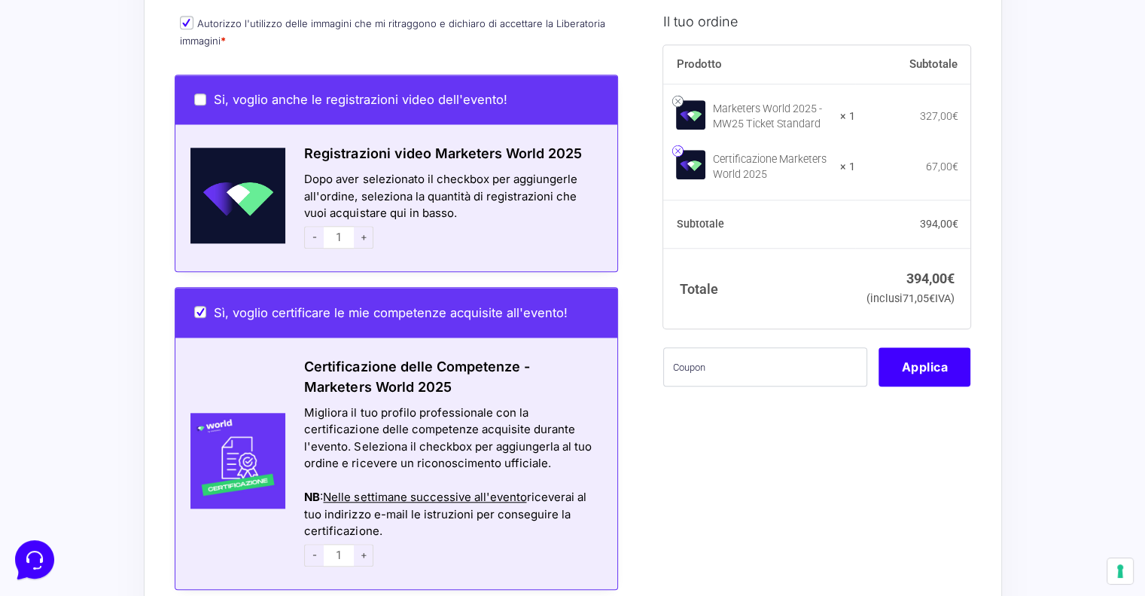
click at [677, 153] on link at bounding box center [677, 151] width 11 height 11
click at [196, 306] on input "Sì, voglio certificare le mie competenze acquisite all'evento!" at bounding box center [200, 312] width 12 height 12
checkbox input "false"
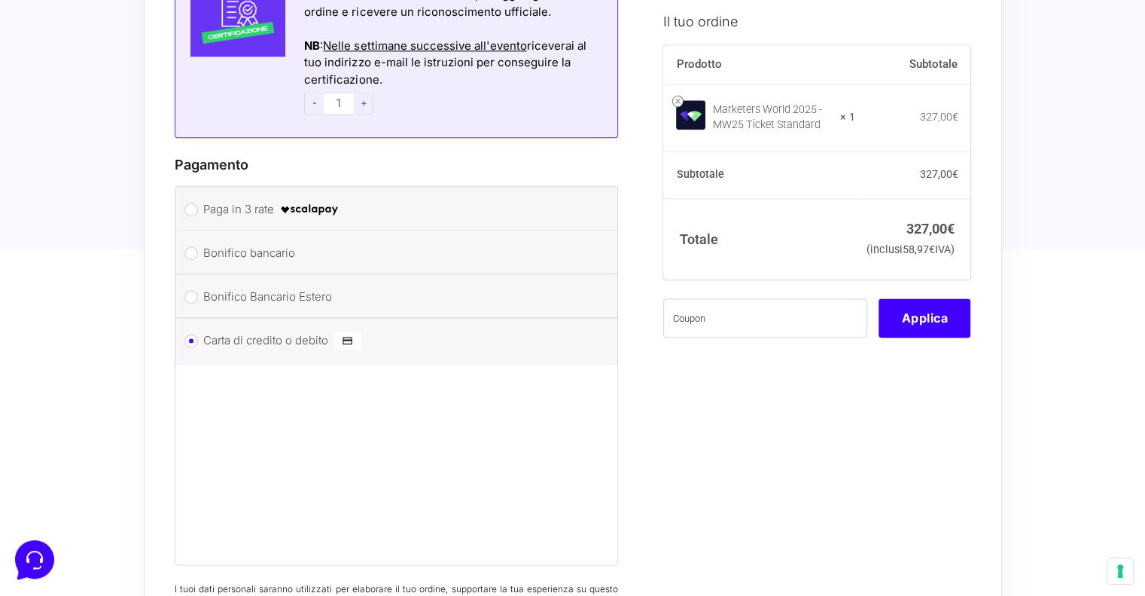
scroll to position [1934, 0]
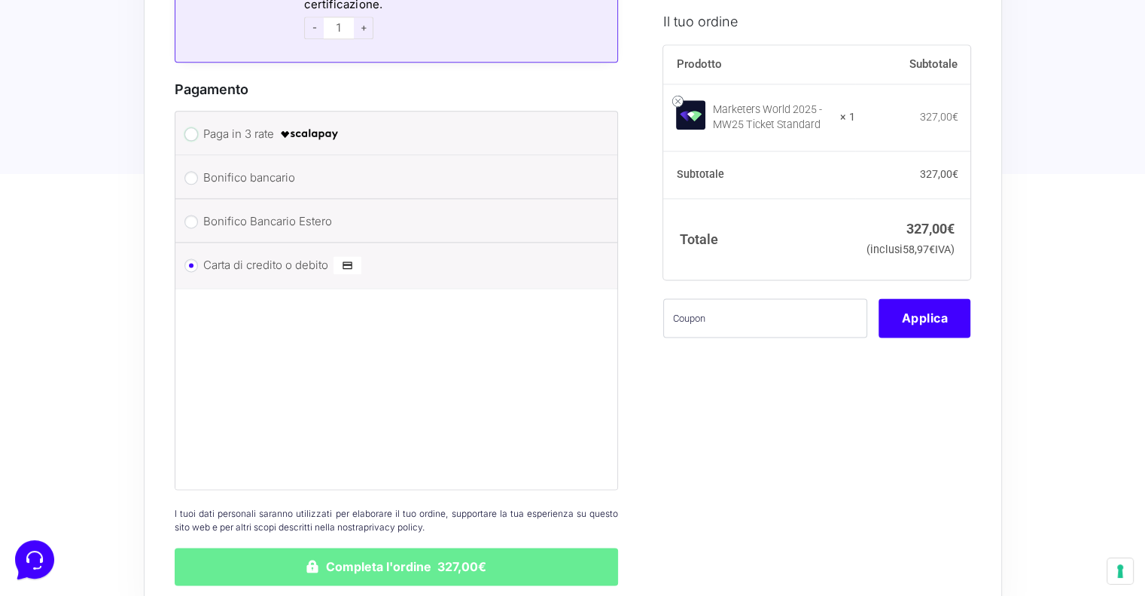
click at [190, 127] on input "Paga in 3 rate" at bounding box center [191, 134] width 14 height 14
radio input "true"
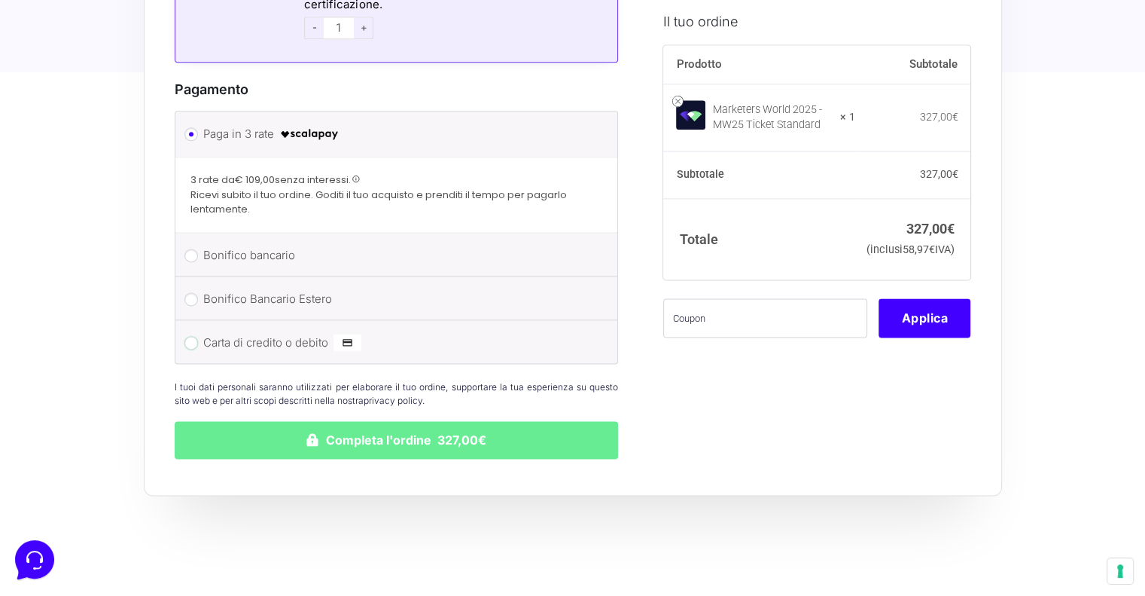
click at [187, 336] on input "Carta di credito o debito" at bounding box center [191, 343] width 14 height 14
radio input "true"
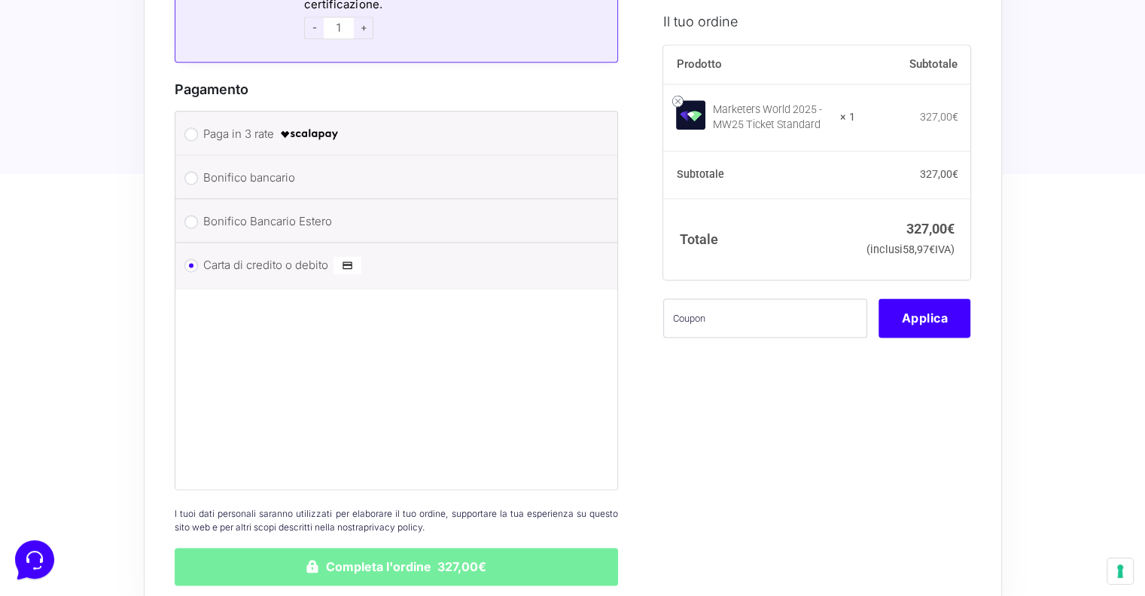
click at [403, 547] on button "Completa l'ordine 327,00€" at bounding box center [397, 566] width 444 height 38
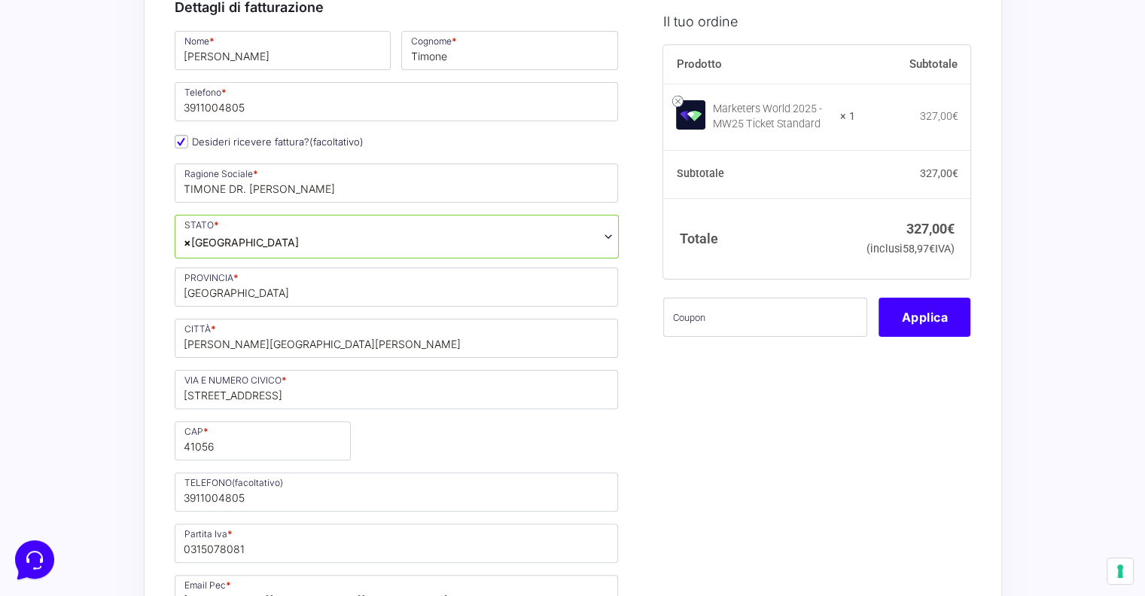
scroll to position [479, 0]
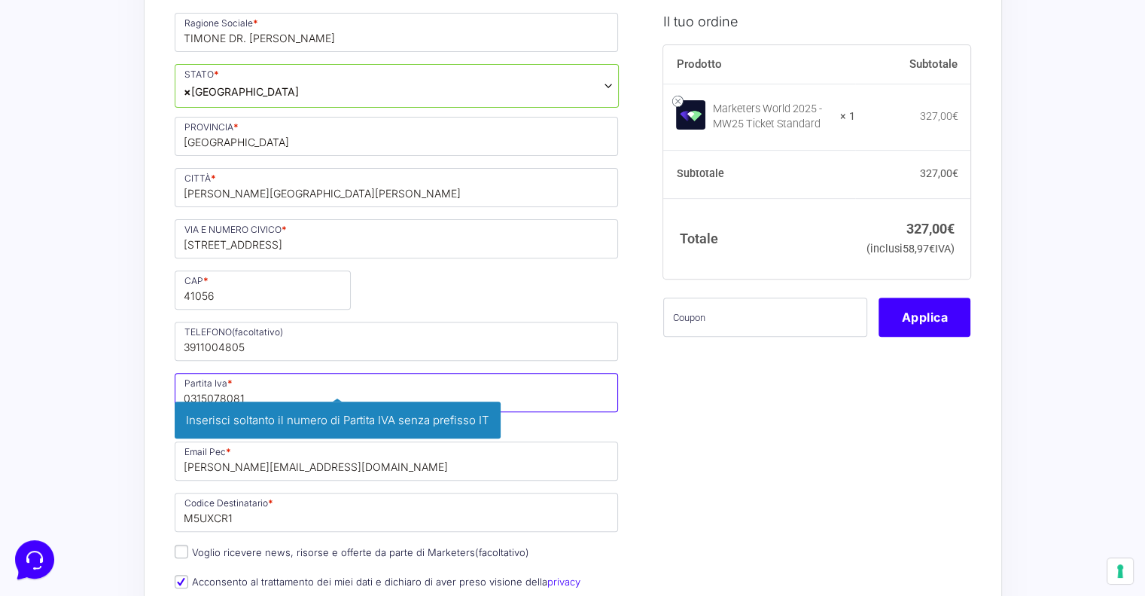
drag, startPoint x: 248, startPoint y: 396, endPoint x: 186, endPoint y: 394, distance: 61.8
click at [186, 394] on input "0315078081" at bounding box center [397, 392] width 444 height 39
paste input "03150780801"
type input "03150780801"
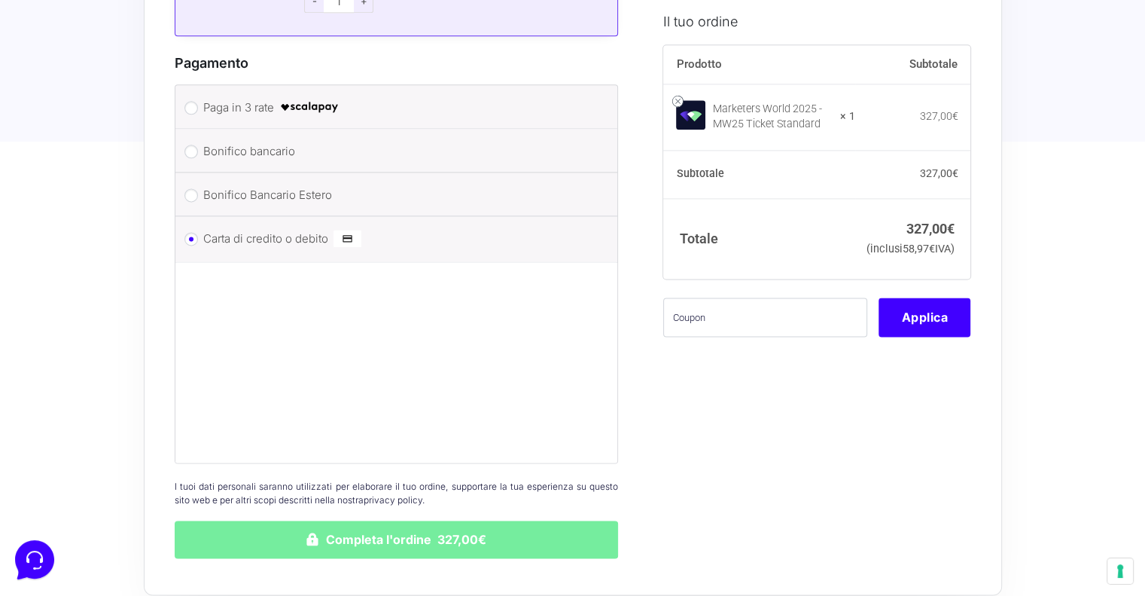
scroll to position [2060, 0]
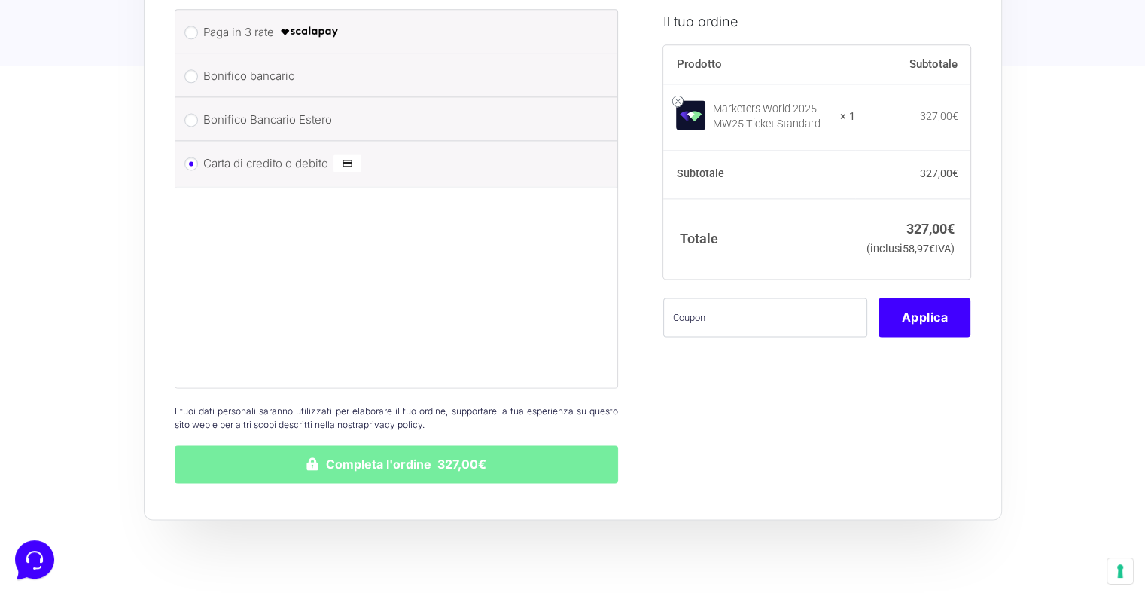
click at [361, 445] on button "Completa l'ordine 327,00€" at bounding box center [397, 464] width 444 height 38
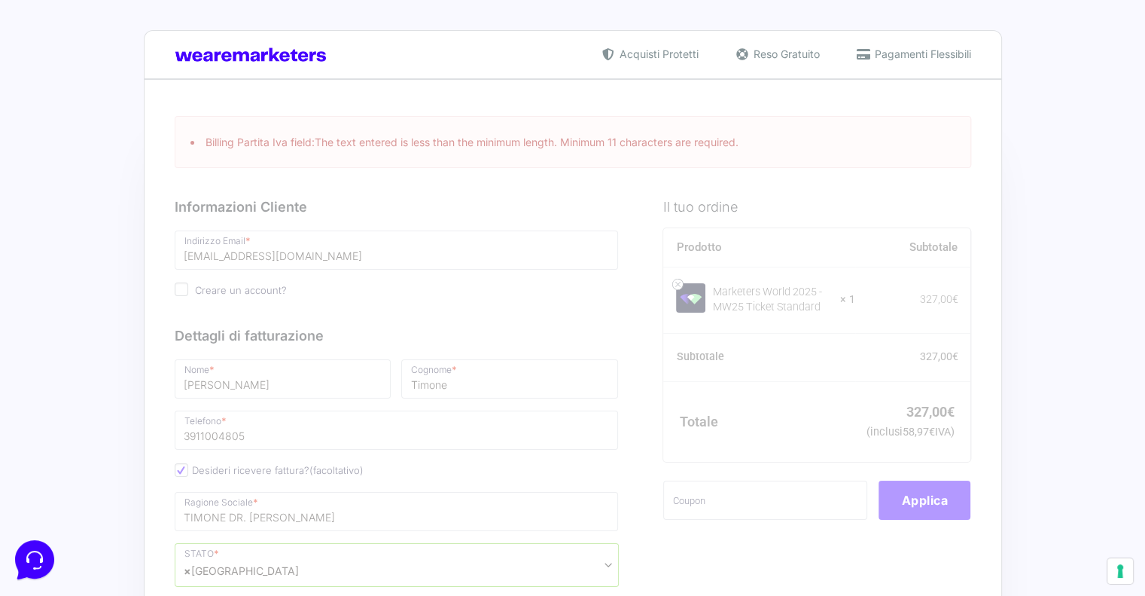
scroll to position [452, 0]
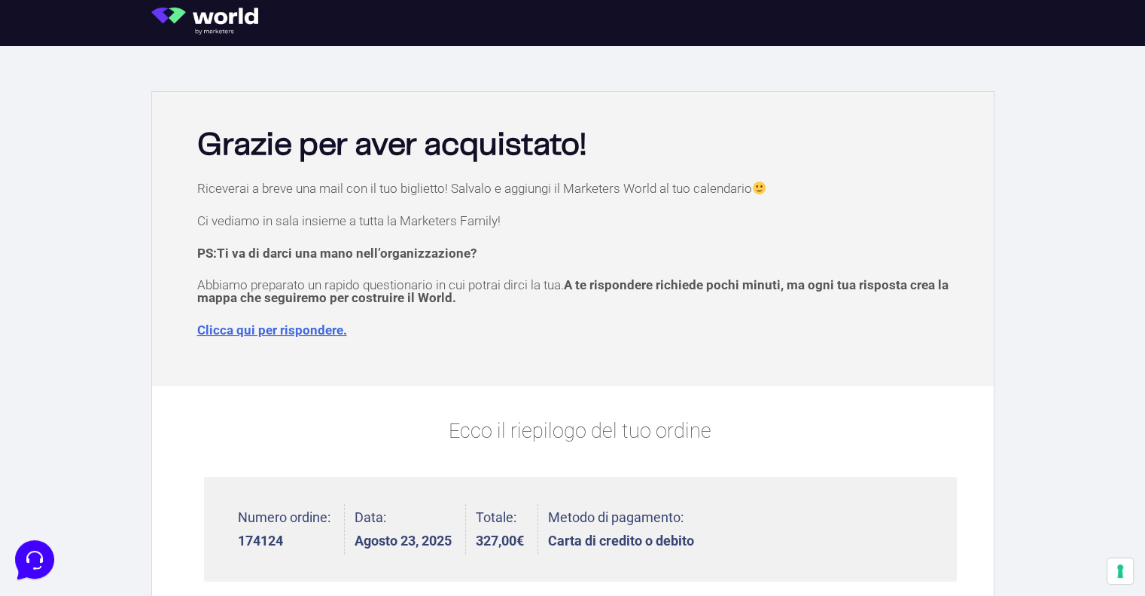
click at [196, 20] on img at bounding box center [209, 21] width 117 height 27
